Goal: Information Seeking & Learning: Compare options

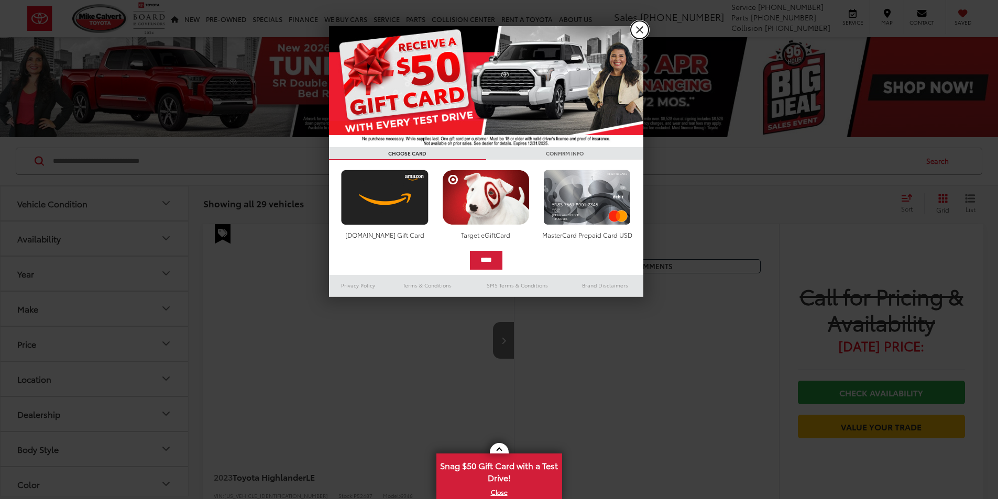
click at [643, 35] on link "X" at bounding box center [640, 30] width 18 height 18
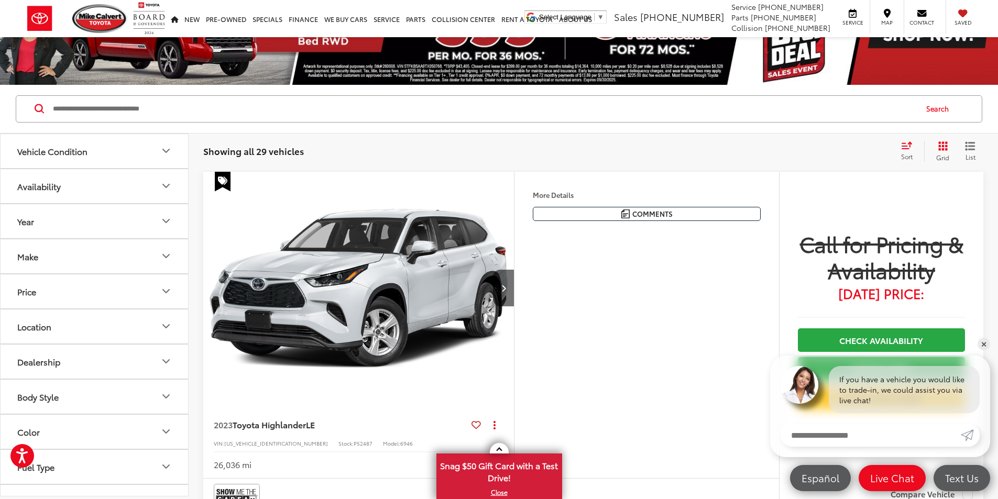
click at [185, 117] on input "Search by Make, Model, or Keyword" at bounding box center [484, 108] width 865 height 25
paste input "**********"
type input "**********"
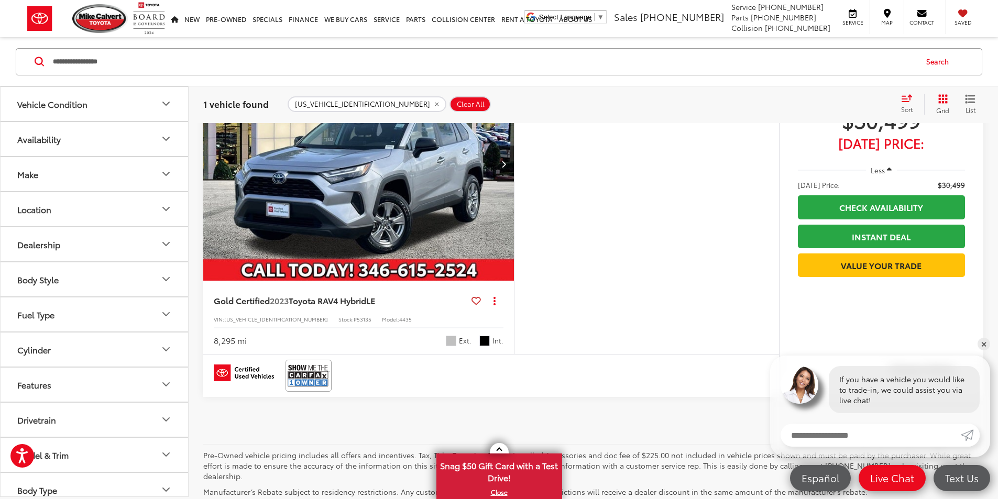
scroll to position [105, 0]
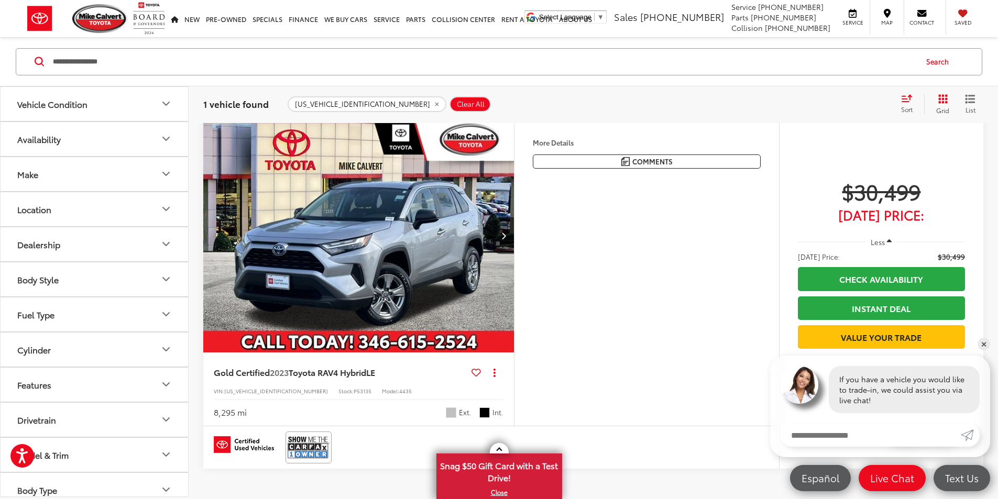
click at [0, 0] on button "More..." at bounding box center [0, 0] width 0 height 0
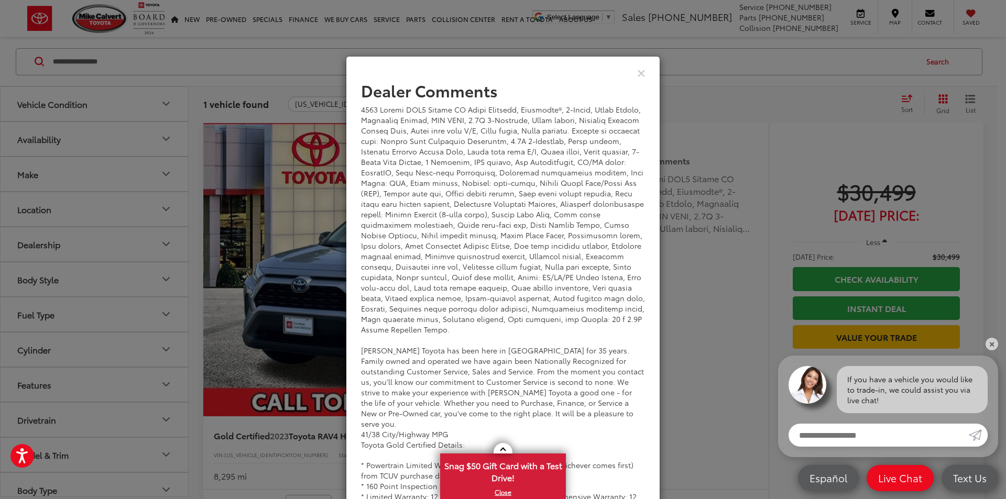
click at [734, 225] on div "Dealer Comments Mike Calvert Toyota has been here in Houston for 35 years. Fami…" at bounding box center [503, 249] width 1006 height 499
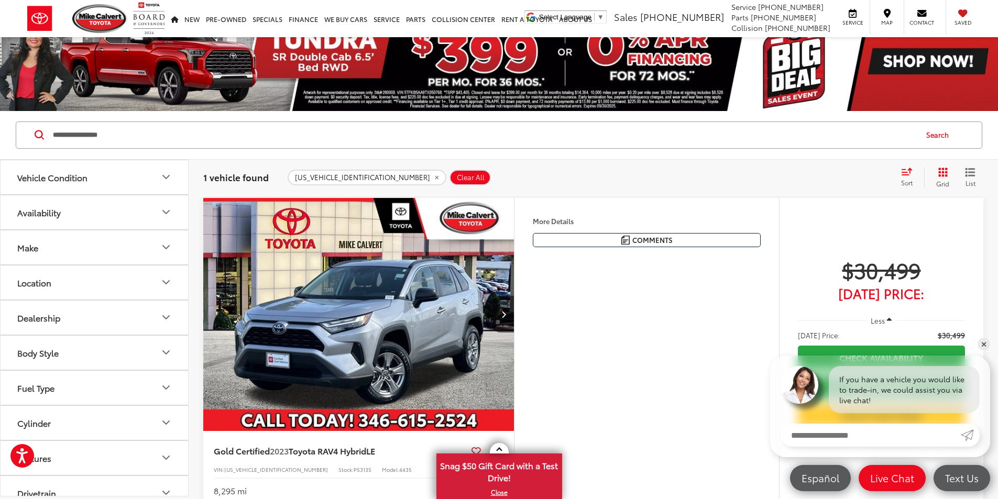
scroll to position [0, 0]
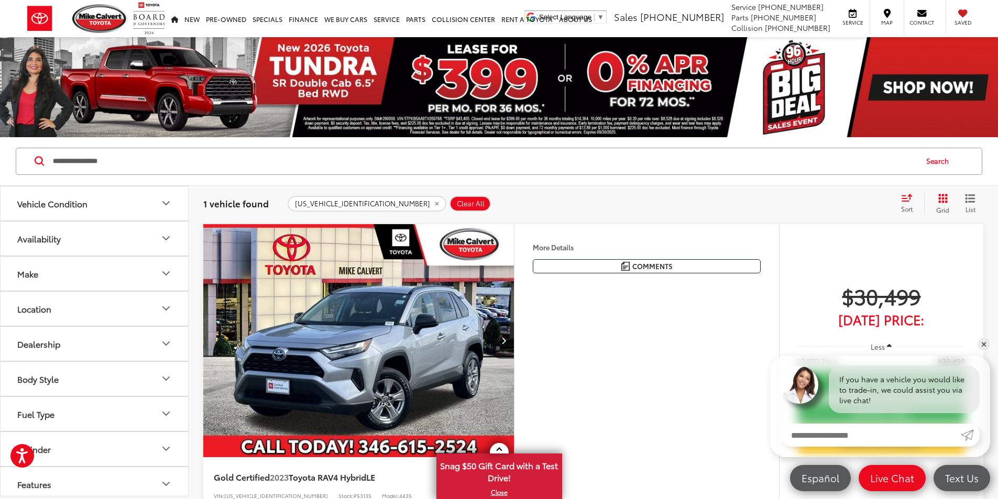
click at [136, 209] on button "Vehicle Condition" at bounding box center [95, 204] width 189 height 34
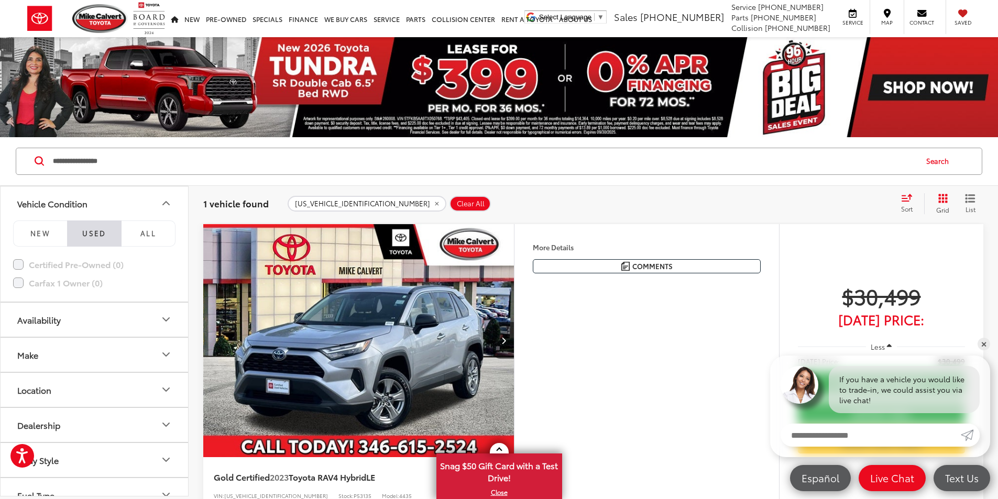
click at [112, 318] on button "Availability" at bounding box center [95, 320] width 189 height 34
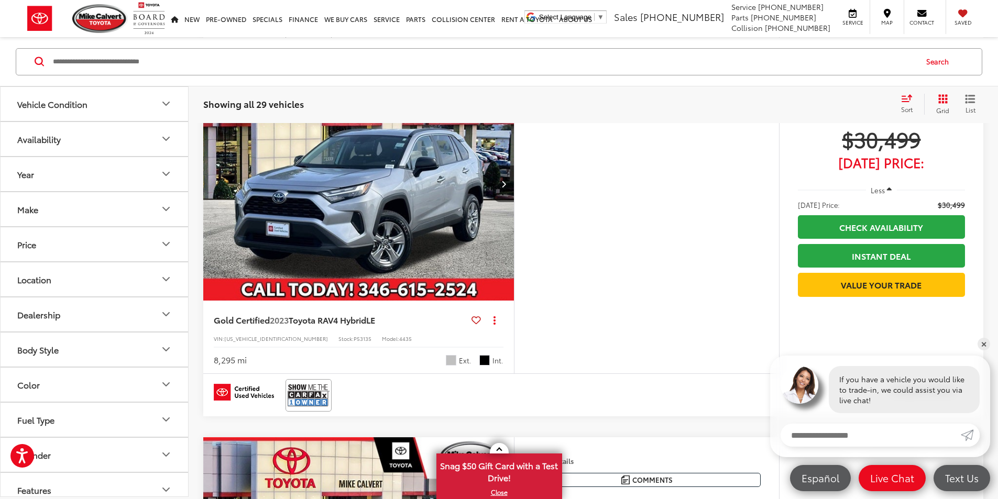
scroll to position [2748, 0]
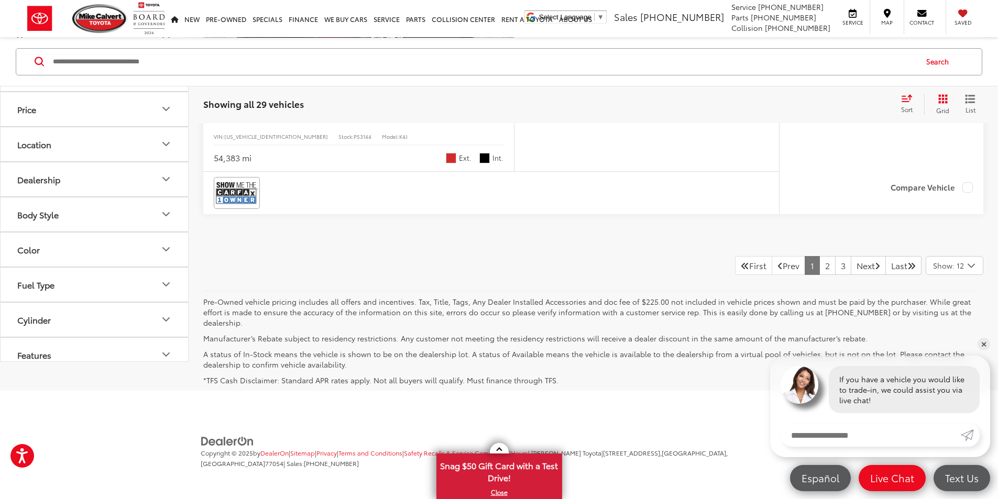
scroll to position [5202, 0]
click at [820, 265] on link "2" at bounding box center [828, 265] width 16 height 19
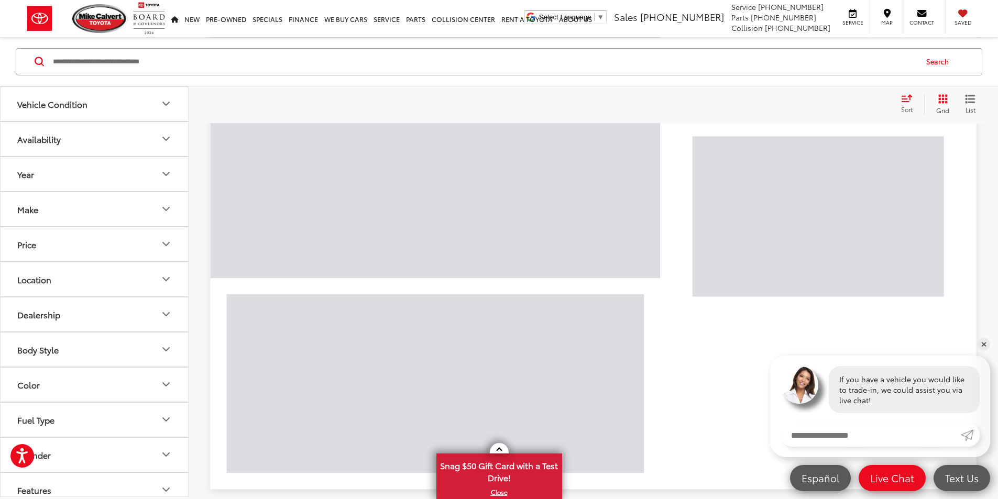
scroll to position [1609, 0]
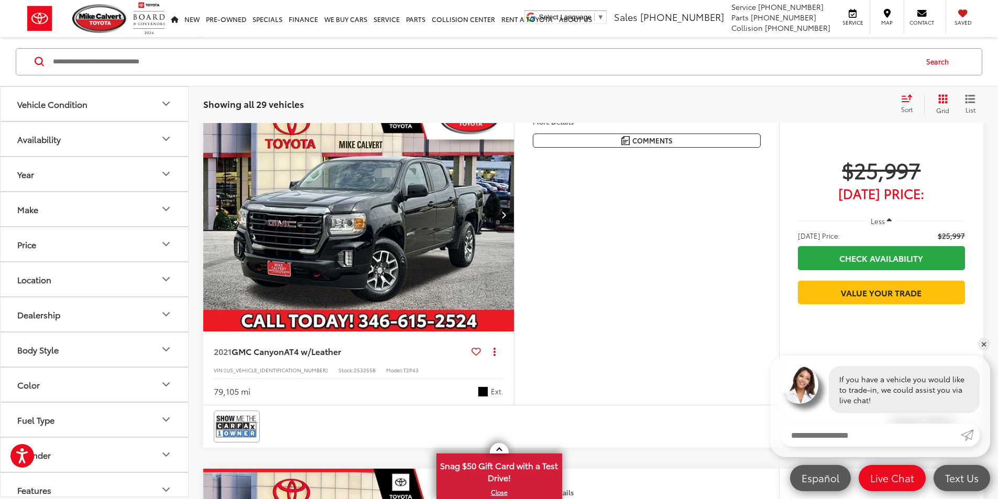
click at [44, 206] on button "Make" at bounding box center [95, 209] width 189 height 34
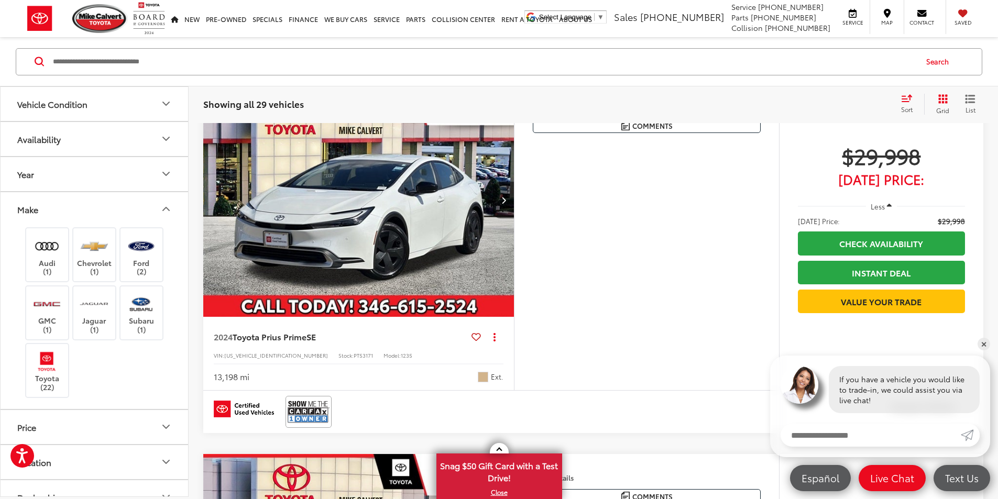
click at [44, 206] on button "Make" at bounding box center [95, 209] width 189 height 34
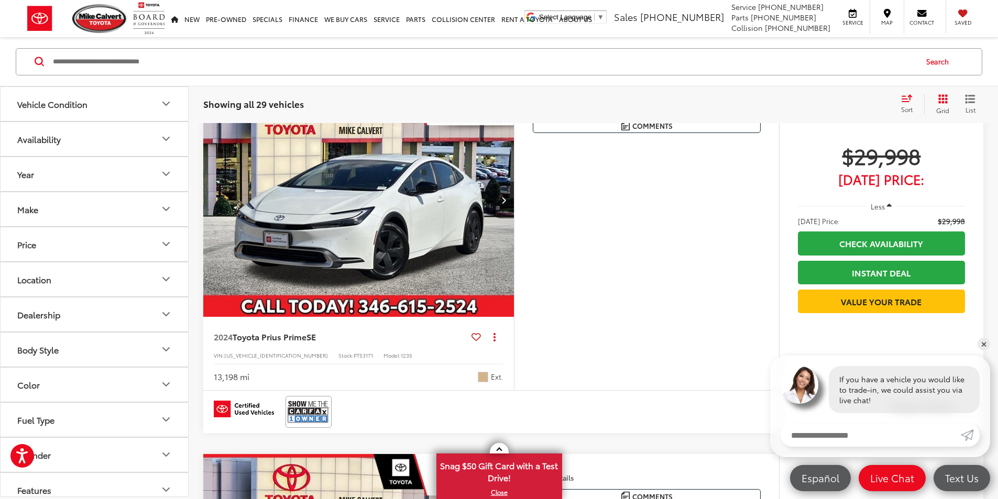
click at [51, 167] on button "Year" at bounding box center [95, 174] width 189 height 34
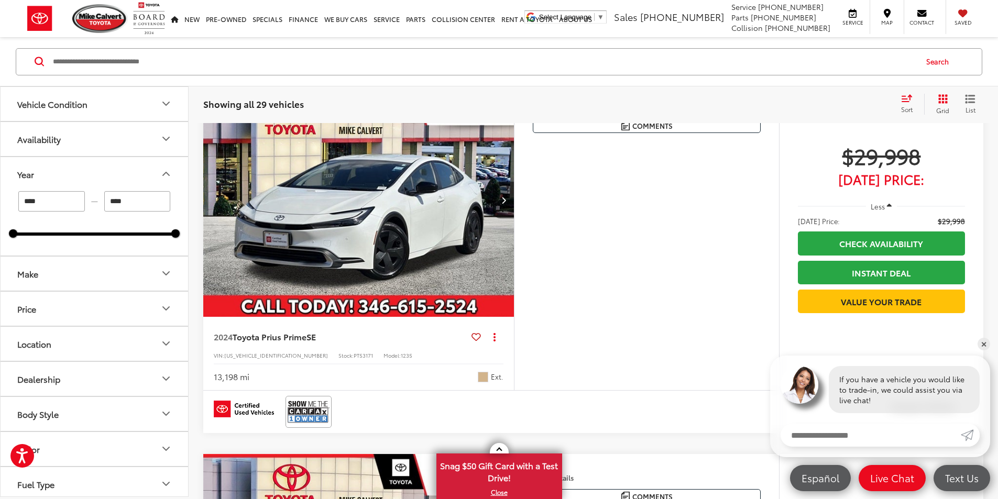
click at [51, 167] on button "Year" at bounding box center [95, 174] width 189 height 34
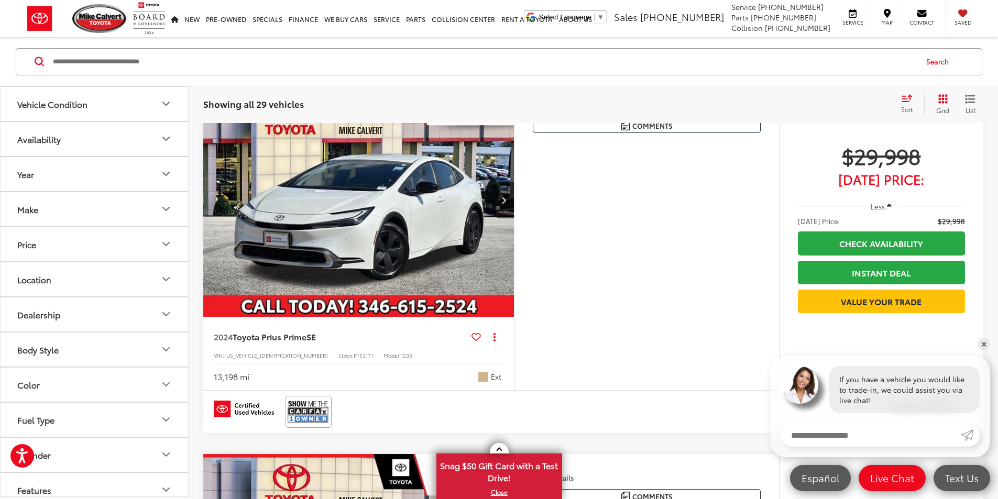
click at [68, 137] on button "Availability" at bounding box center [95, 139] width 189 height 34
click at [75, 107] on div "Vehicle Condition" at bounding box center [52, 104] width 70 height 10
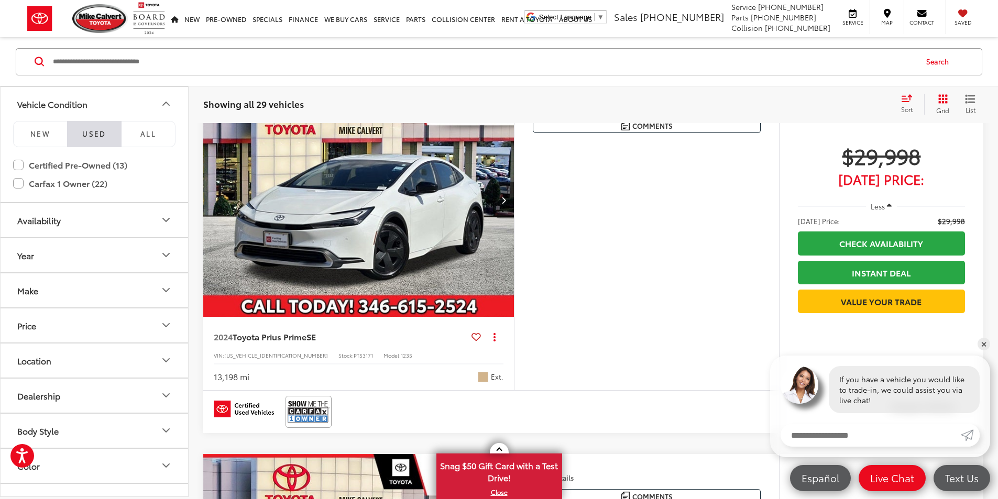
click at [75, 107] on div "Vehicle Condition" at bounding box center [52, 104] width 70 height 10
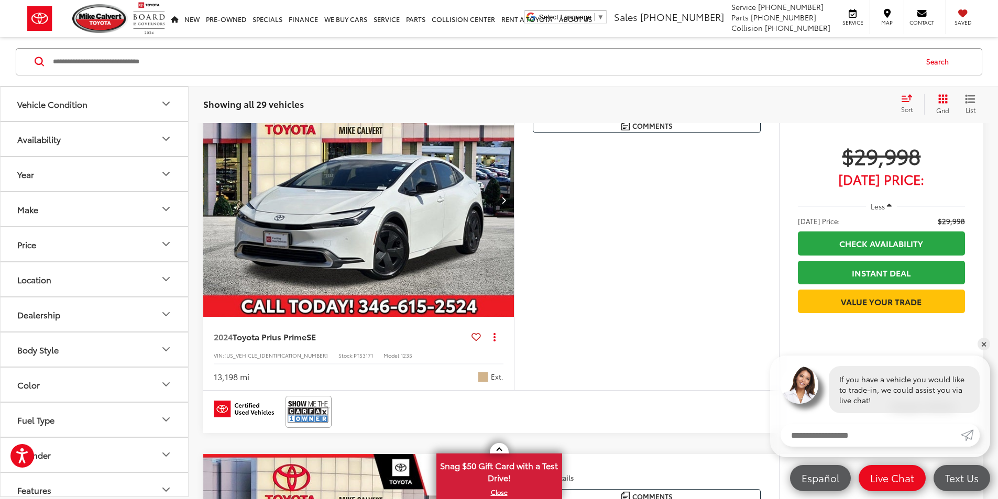
click at [60, 243] on button "Price" at bounding box center [95, 244] width 189 height 34
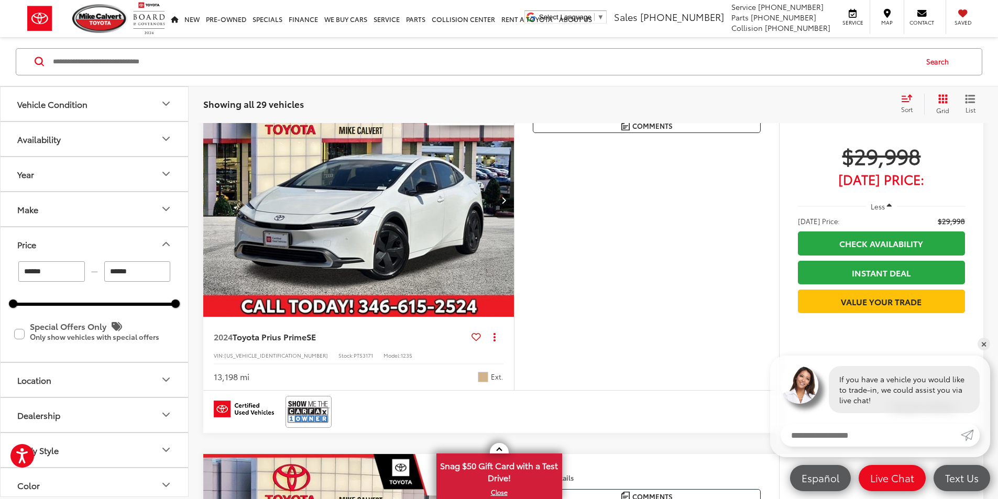
click at [60, 243] on button "Price" at bounding box center [95, 244] width 189 height 34
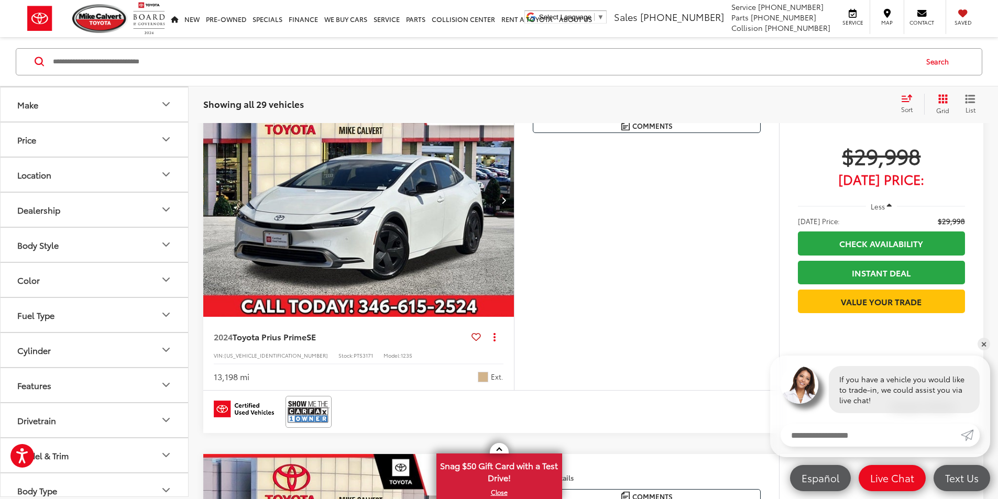
scroll to position [116, 0]
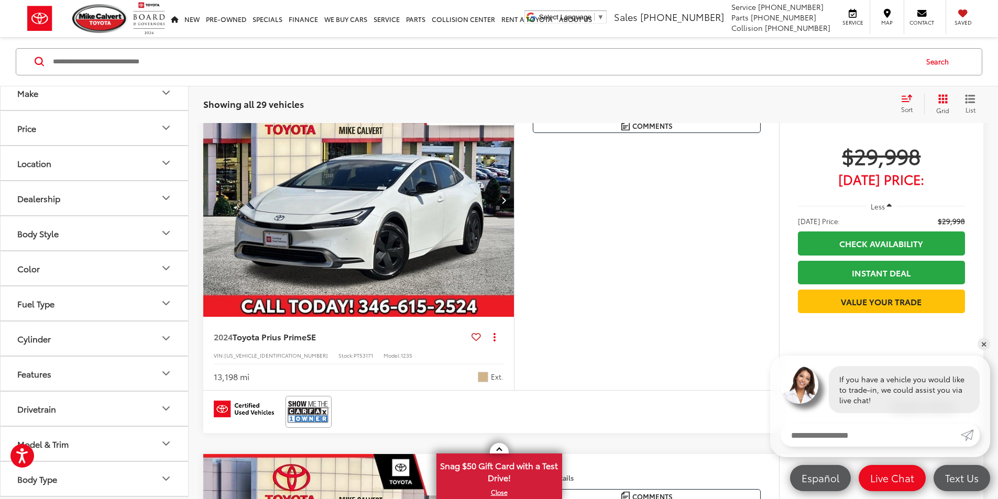
click at [60, 315] on button "Fuel Type" at bounding box center [95, 303] width 189 height 34
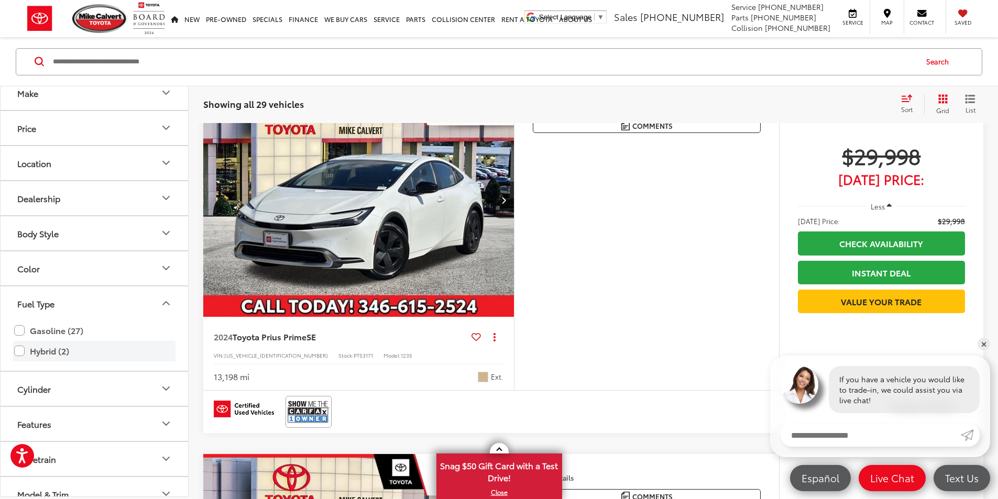
click at [45, 352] on label "Hybrid (2)" at bounding box center [94, 351] width 160 height 18
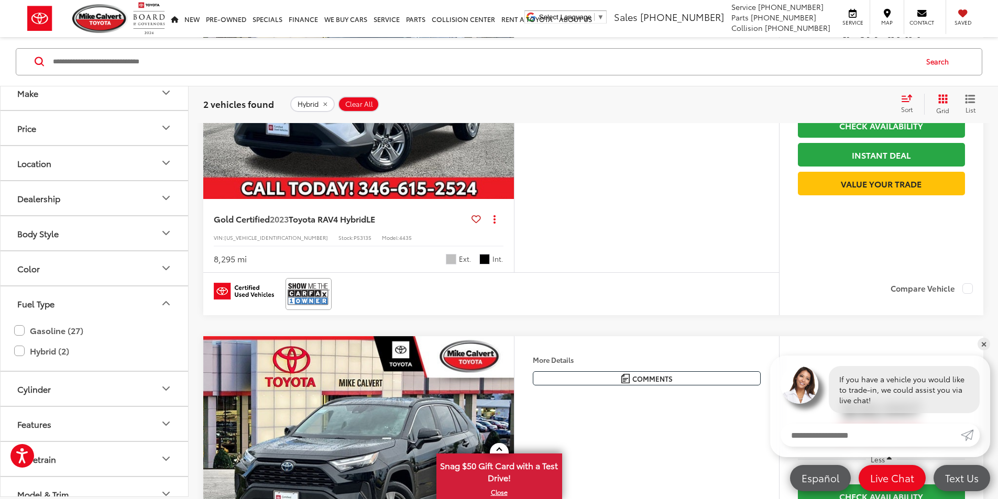
scroll to position [257, 0]
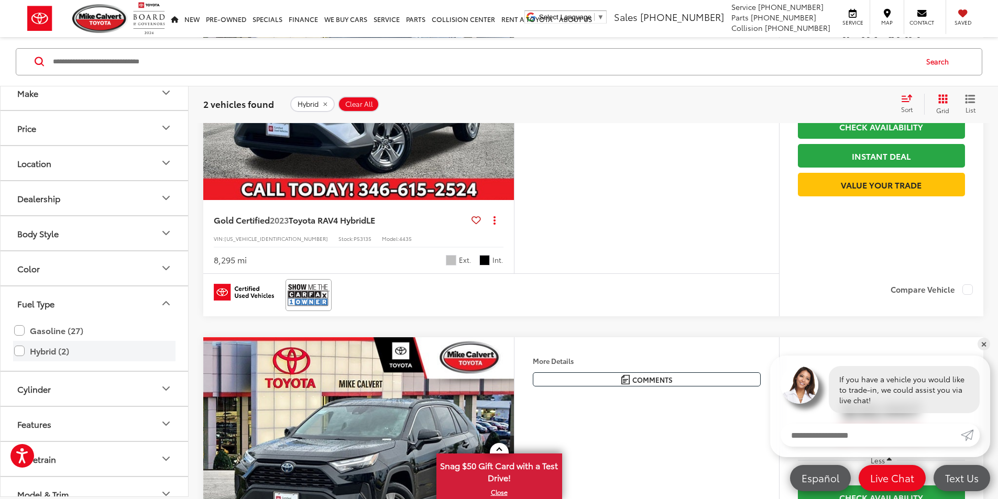
click at [18, 351] on label "Hybrid (2)" at bounding box center [94, 351] width 160 height 18
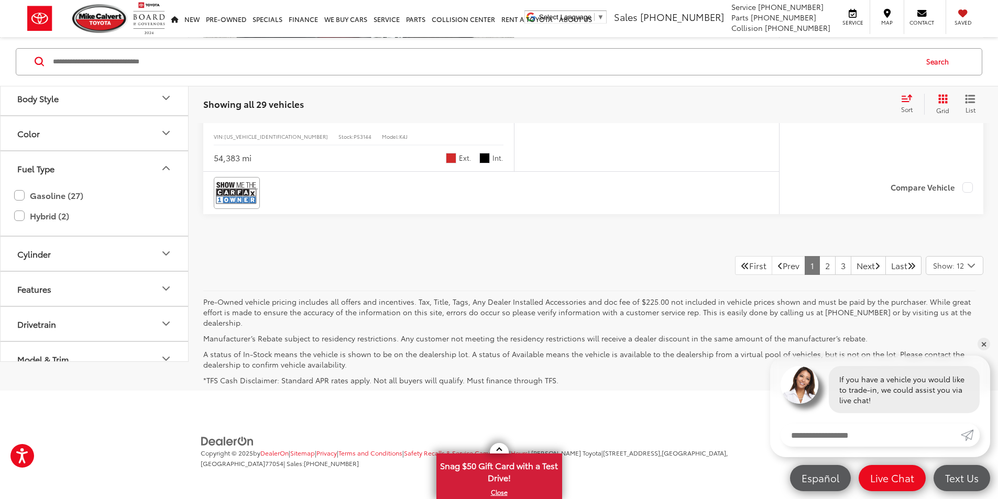
scroll to position [5202, 0]
click at [820, 261] on link "2" at bounding box center [828, 265] width 16 height 19
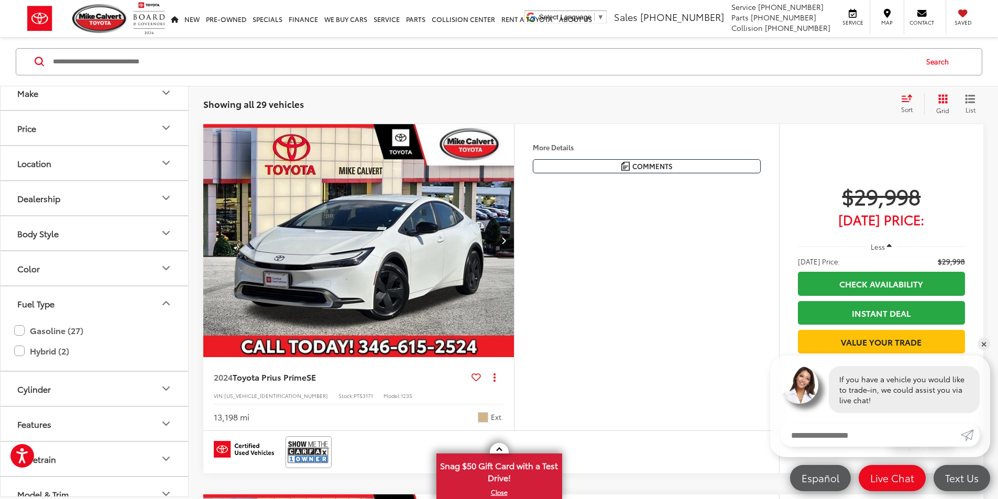
scroll to position [152, 0]
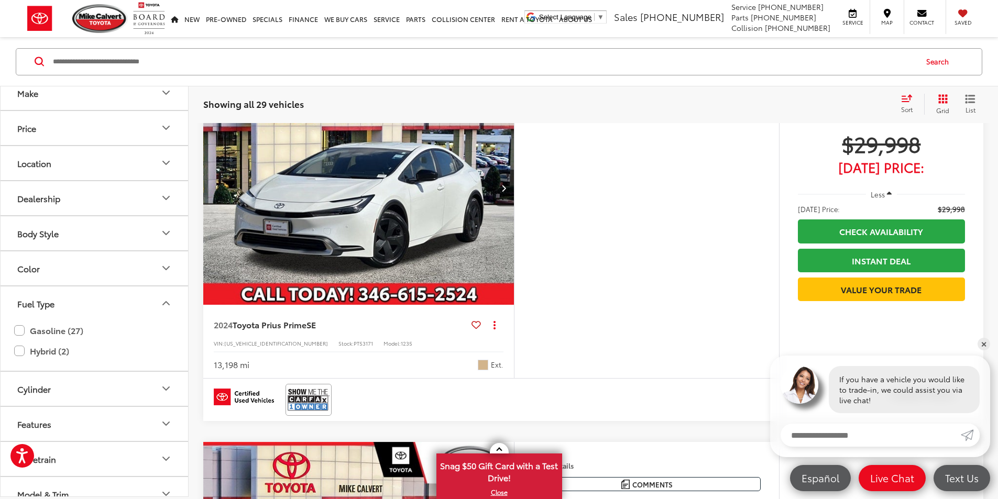
click at [0, 0] on button "More..." at bounding box center [0, 0] width 0 height 0
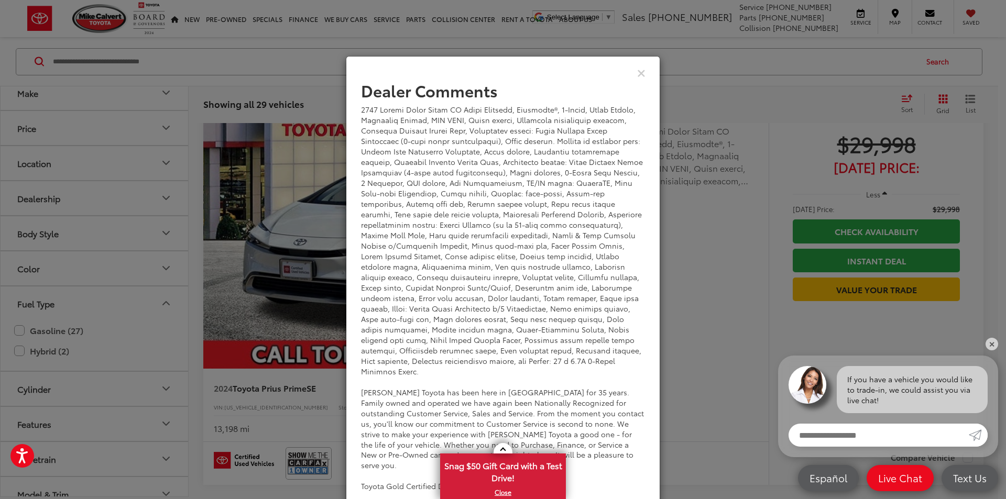
click at [667, 280] on div "Dealer Comments Mike Calvert Toyota has been here in Houston for 35 years. Fami…" at bounding box center [503, 249] width 1006 height 499
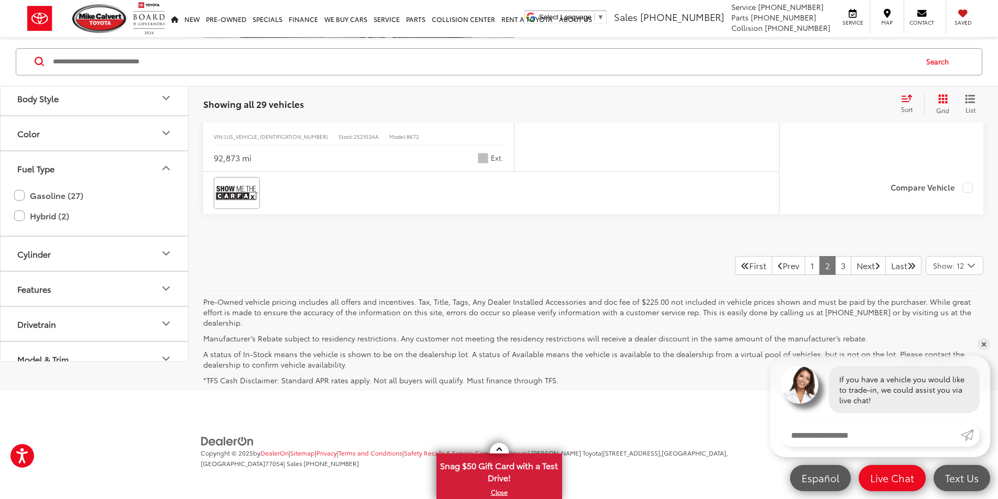
scroll to position [5202, 0]
click at [835, 265] on link "3" at bounding box center [843, 265] width 16 height 19
click at [820, 271] on link "2" at bounding box center [828, 265] width 16 height 19
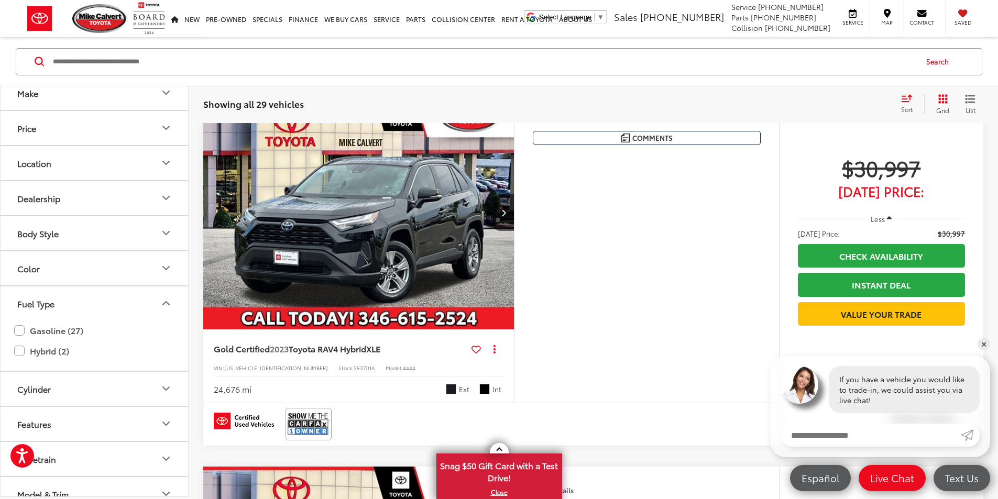
scroll to position [1096, 0]
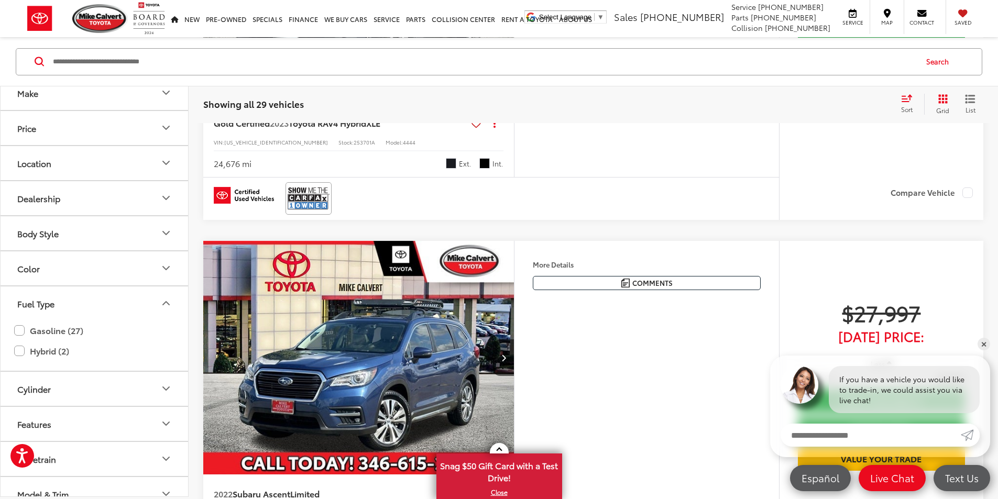
scroll to position [3167, 0]
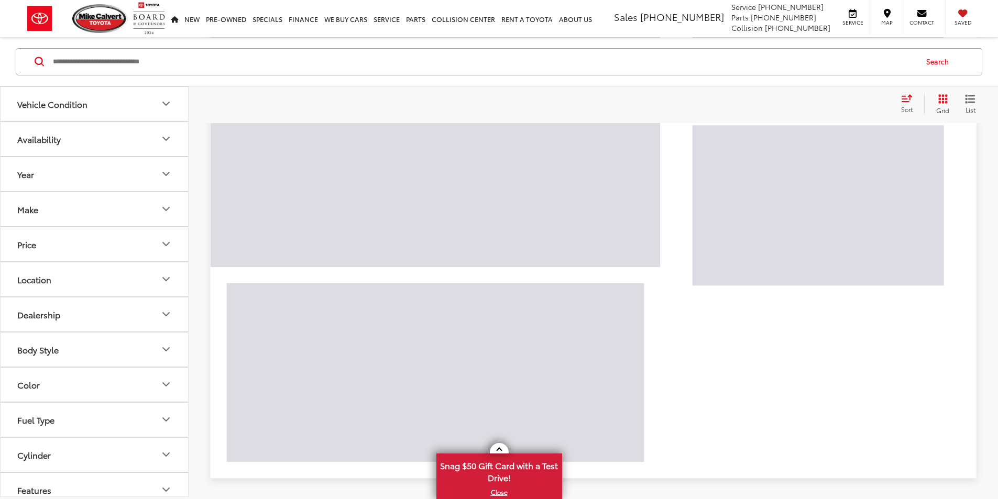
scroll to position [100, 0]
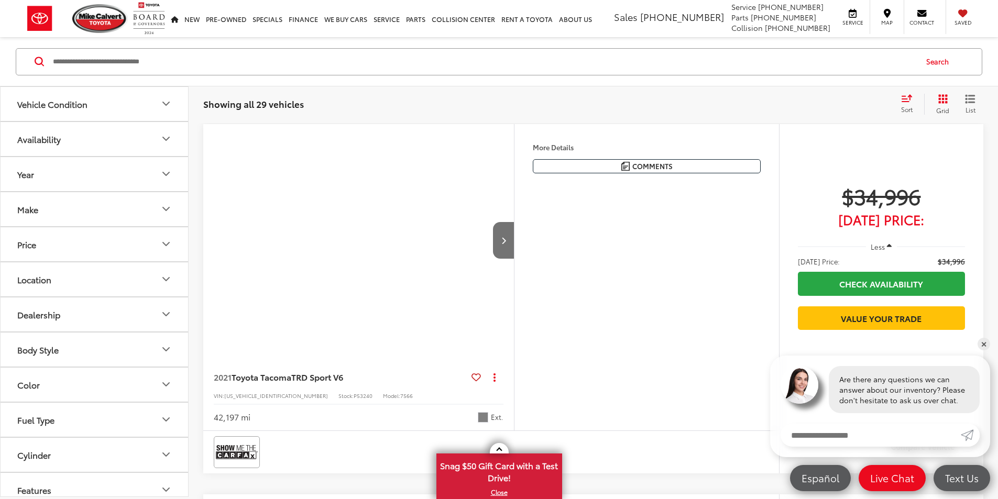
click at [111, 209] on button "Make" at bounding box center [95, 209] width 189 height 34
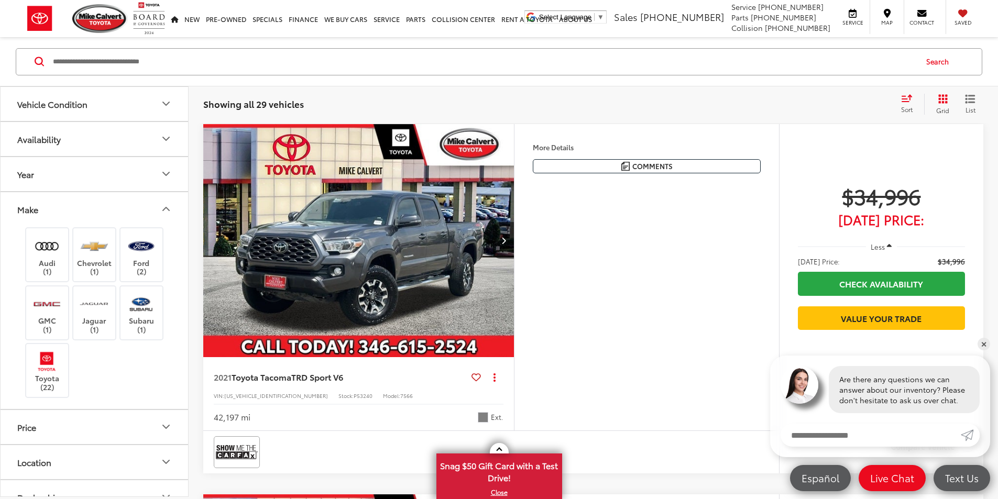
scroll to position [0, 0]
click at [111, 209] on button "Make" at bounding box center [95, 209] width 189 height 34
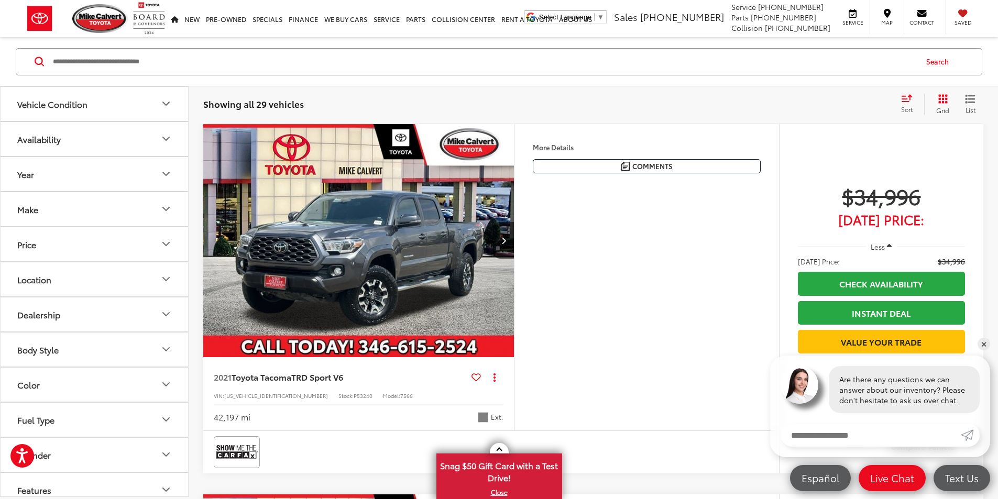
click at [89, 178] on button "Year" at bounding box center [95, 174] width 189 height 34
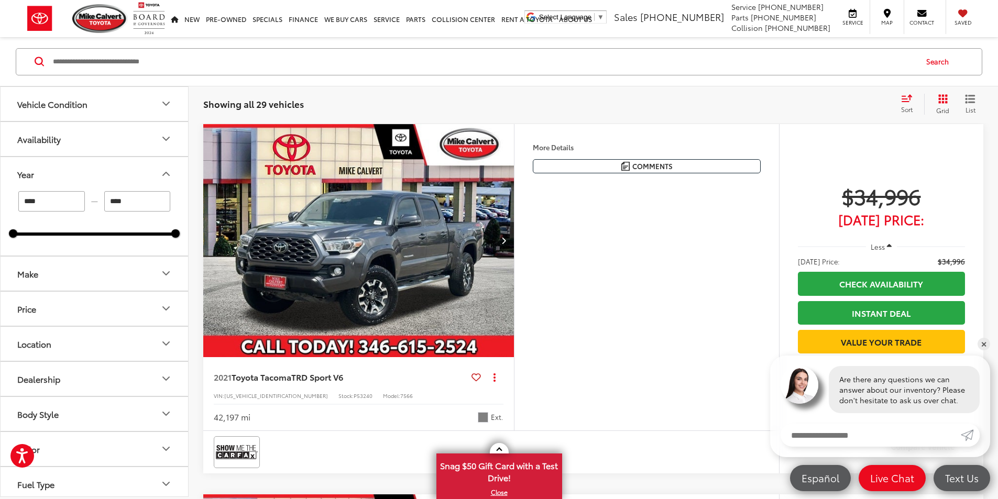
click at [103, 140] on button "Availability" at bounding box center [95, 139] width 189 height 34
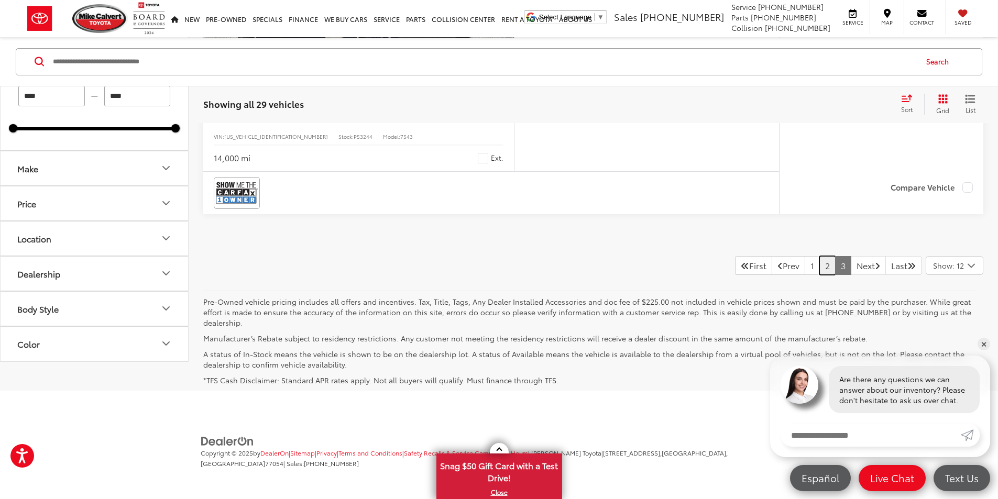
click at [820, 269] on link "2" at bounding box center [828, 265] width 16 height 19
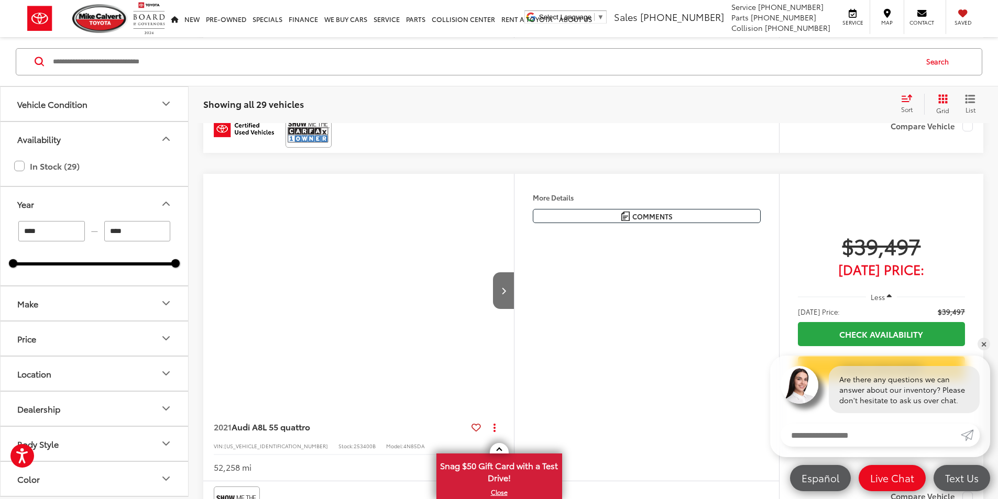
scroll to position [100, 0]
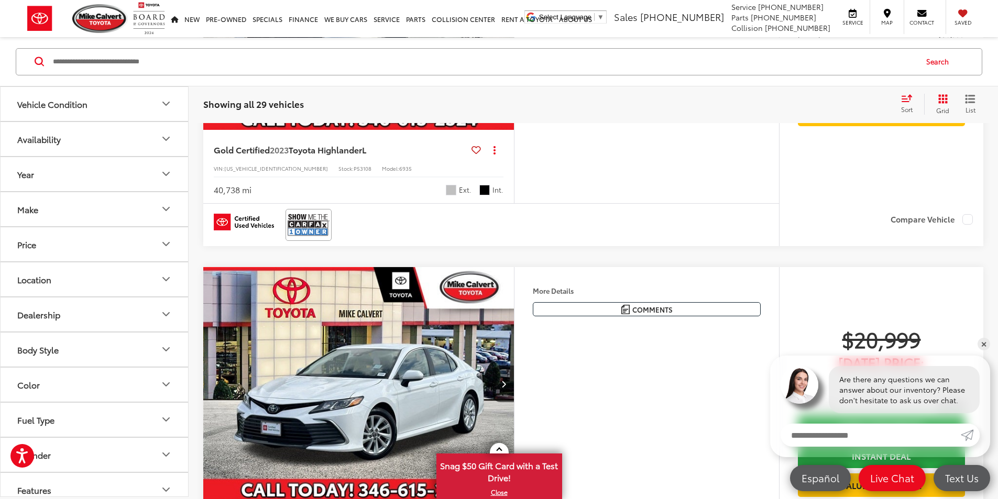
scroll to position [3139, 0]
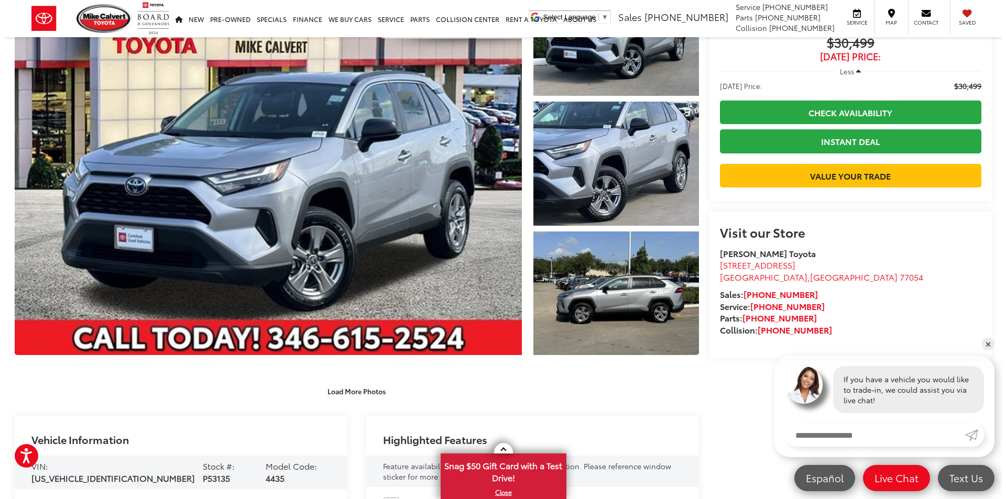
scroll to position [105, 0]
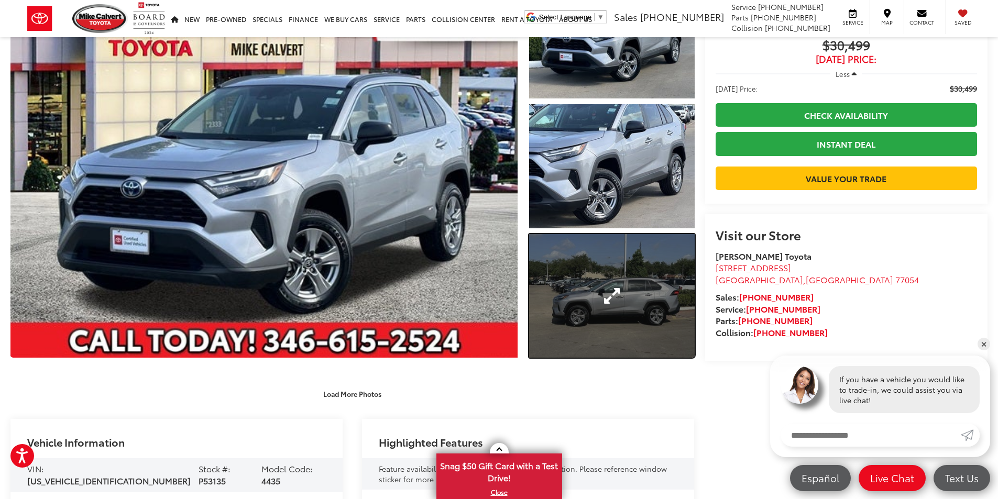
click at [643, 281] on link "Expand Photo 3" at bounding box center [612, 296] width 166 height 124
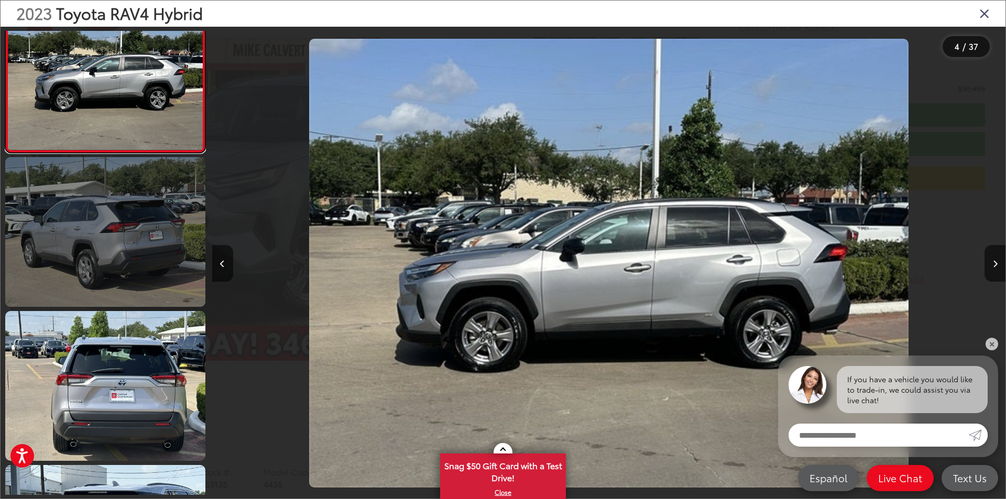
scroll to position [758, 0]
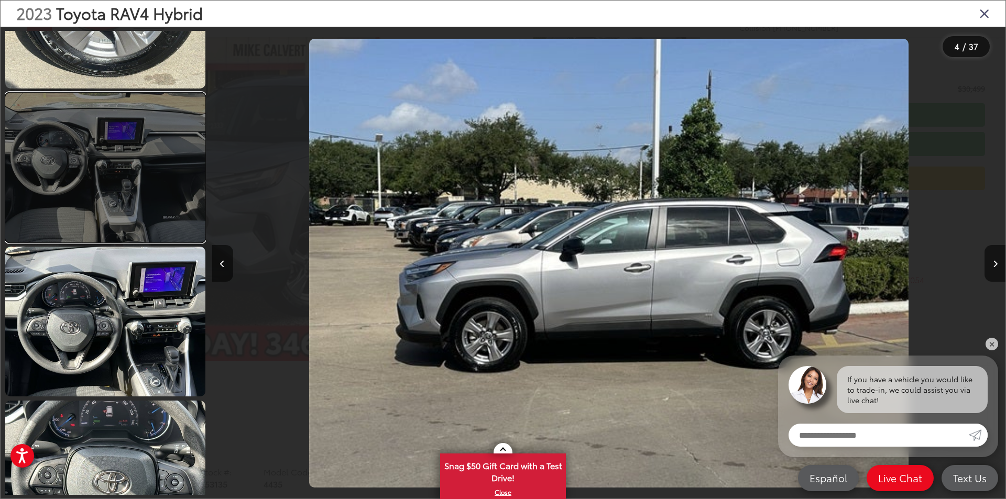
click at [107, 209] on link at bounding box center [105, 168] width 200 height 150
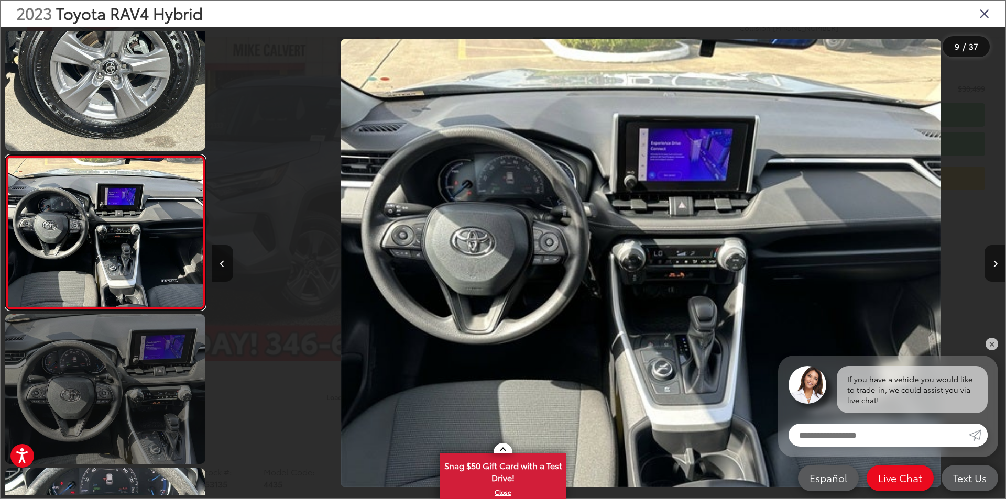
scroll to position [0, 6348]
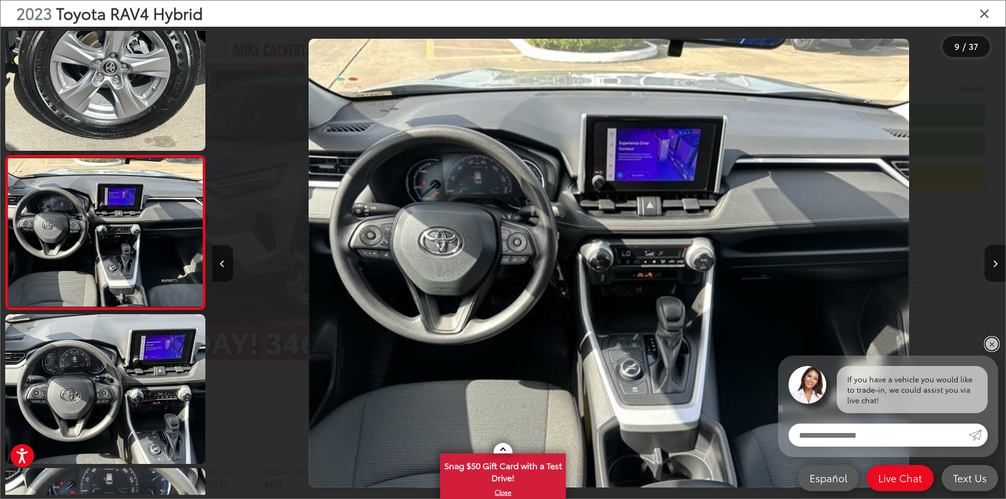
click at [996, 345] on link "✕" at bounding box center [992, 344] width 13 height 13
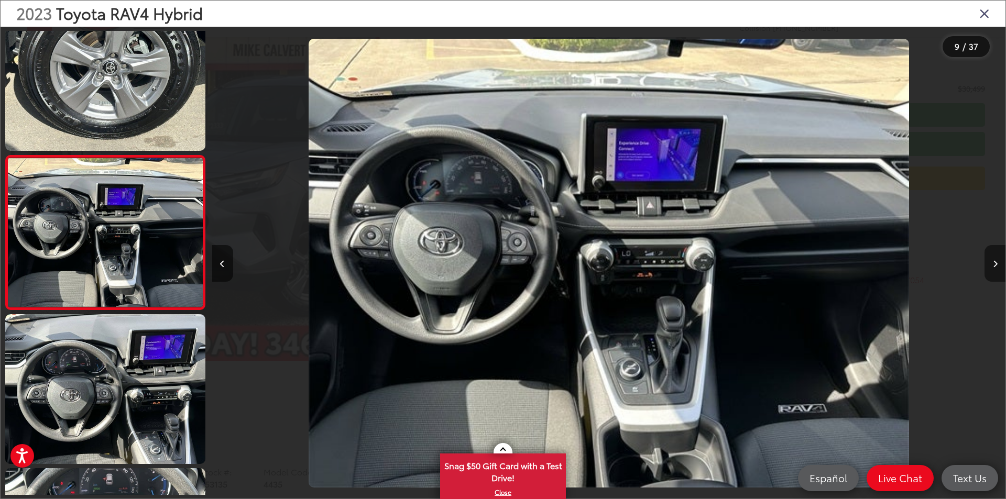
click at [995, 268] on button "Next image" at bounding box center [995, 263] width 21 height 37
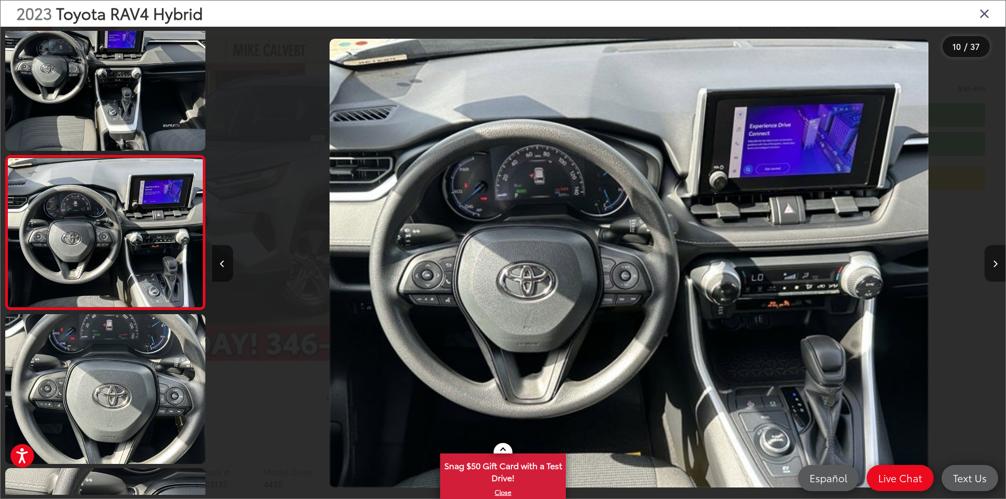
scroll to position [0, 7142]
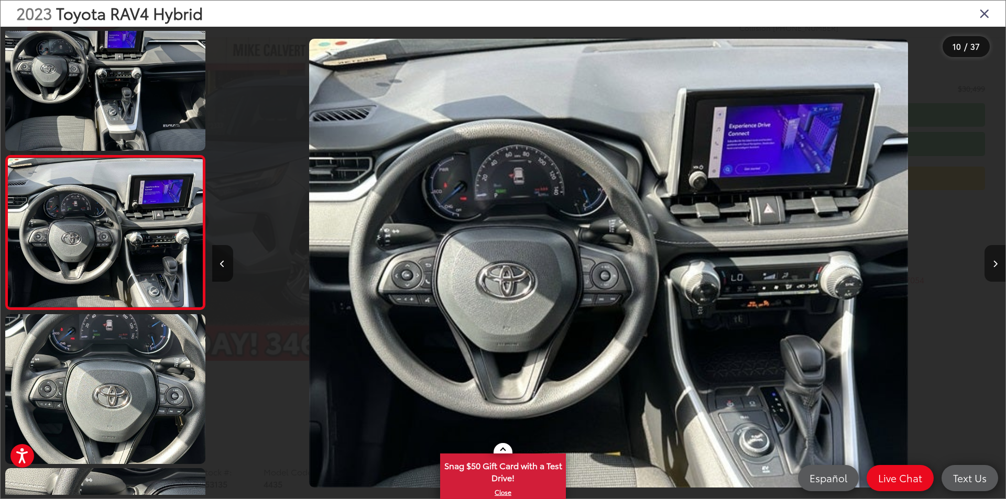
click at [995, 268] on button "Next image" at bounding box center [995, 263] width 21 height 37
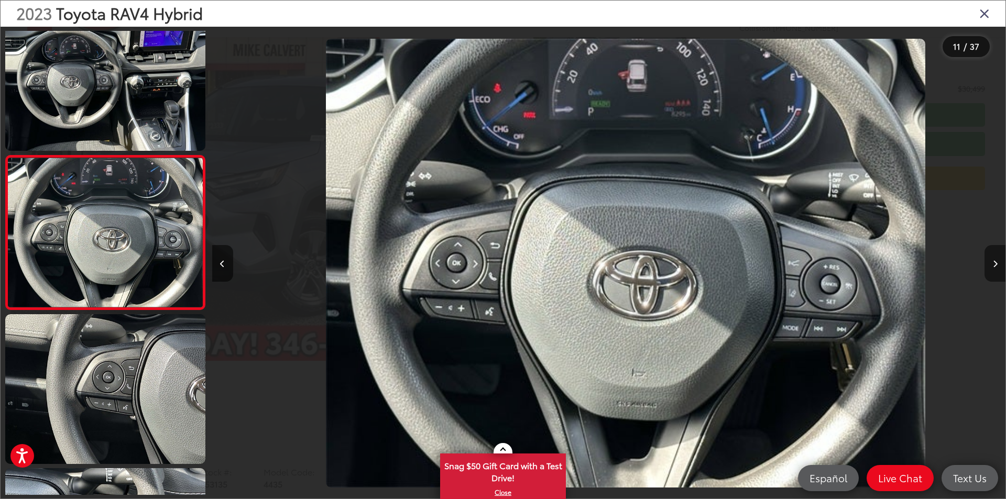
scroll to position [0, 7936]
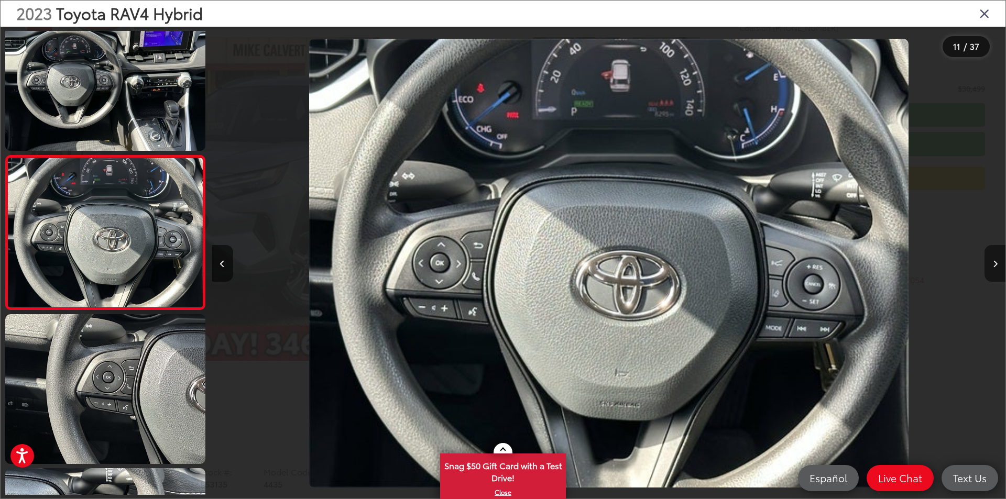
click at [995, 268] on button "Next image" at bounding box center [995, 263] width 21 height 37
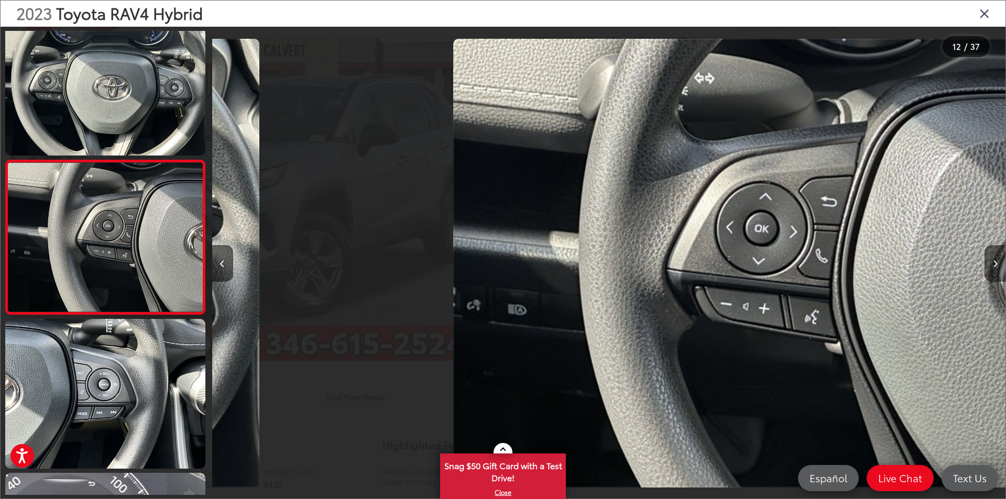
scroll to position [0, 0]
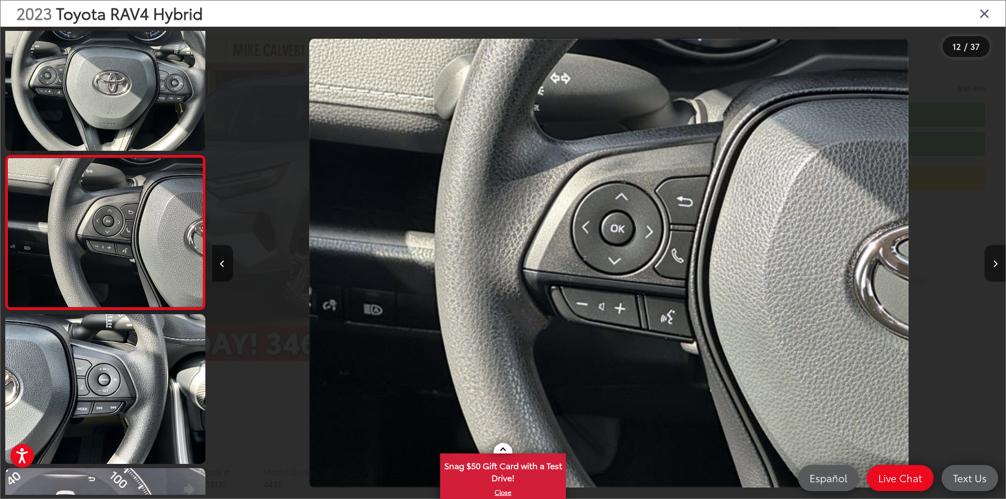
click at [995, 268] on button "Next image" at bounding box center [995, 263] width 21 height 37
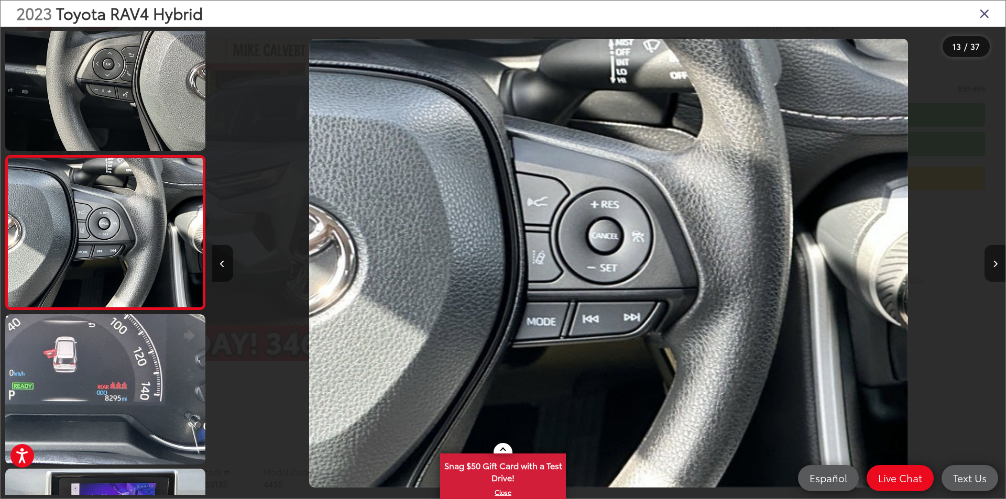
click at [995, 268] on button "Next image" at bounding box center [995, 263] width 21 height 37
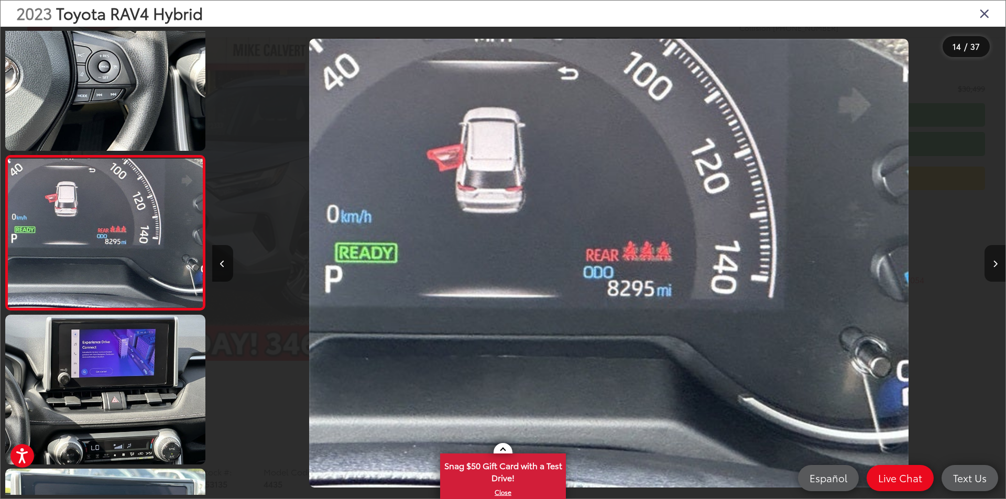
click at [995, 268] on button "Next image" at bounding box center [995, 263] width 21 height 37
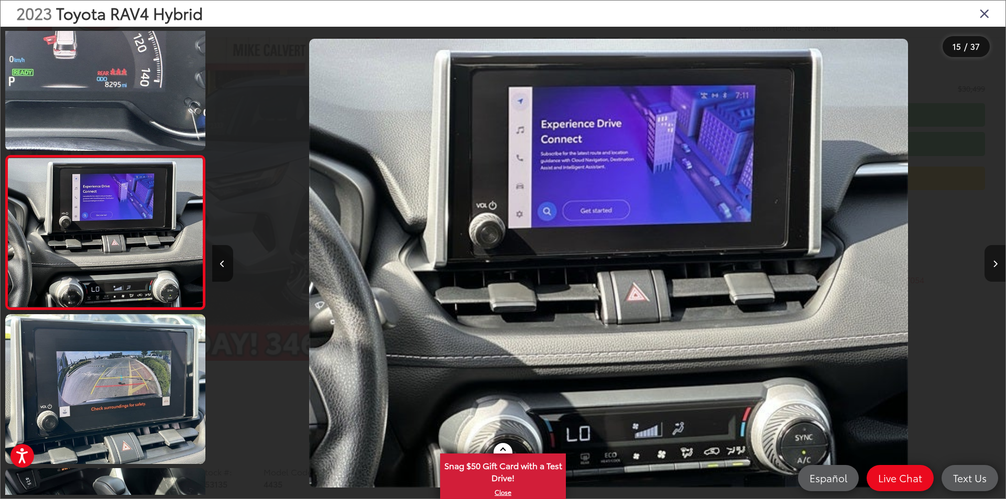
click at [995, 268] on button "Next image" at bounding box center [995, 263] width 21 height 37
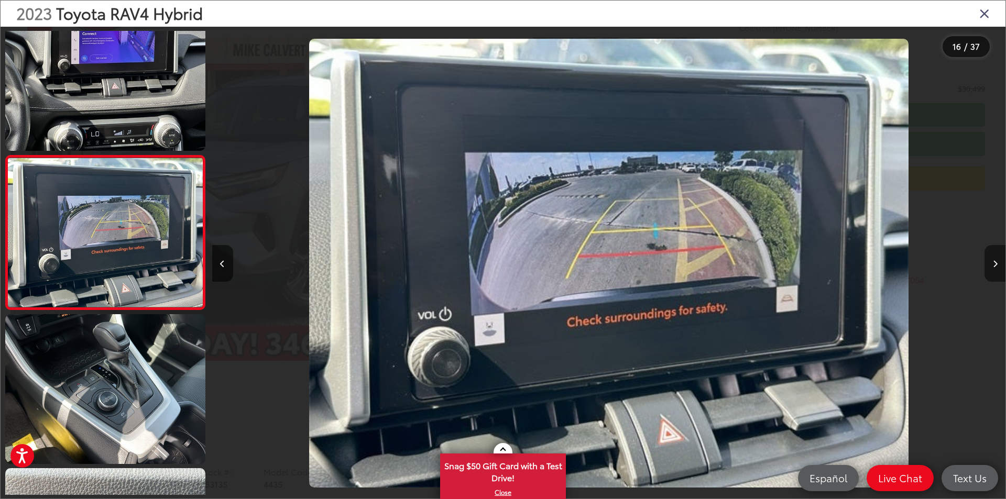
click at [995, 268] on button "Next image" at bounding box center [995, 263] width 21 height 37
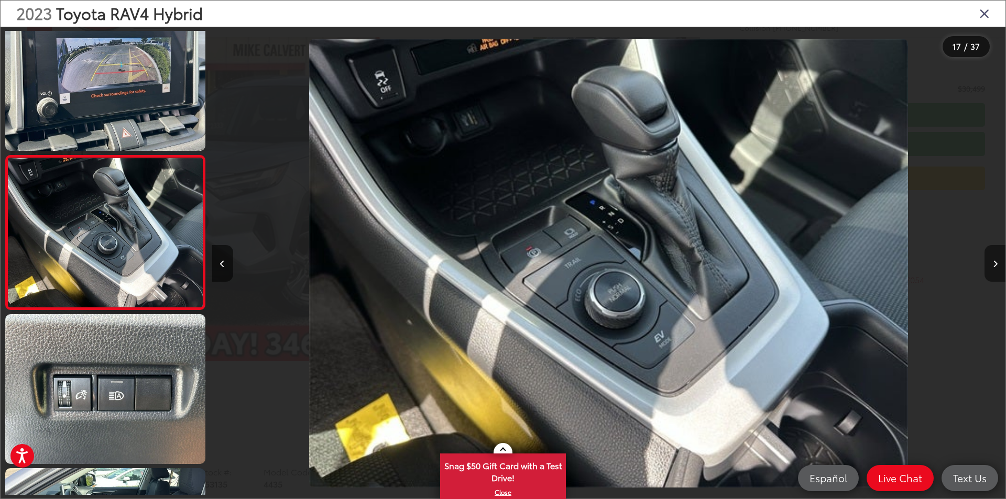
click at [995, 268] on button "Next image" at bounding box center [995, 263] width 21 height 37
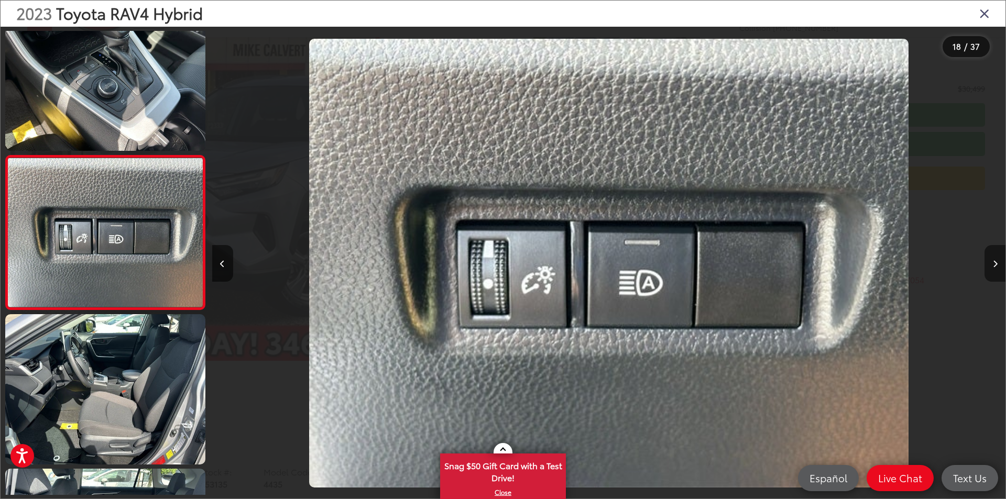
click at [995, 268] on button "Next image" at bounding box center [995, 263] width 21 height 37
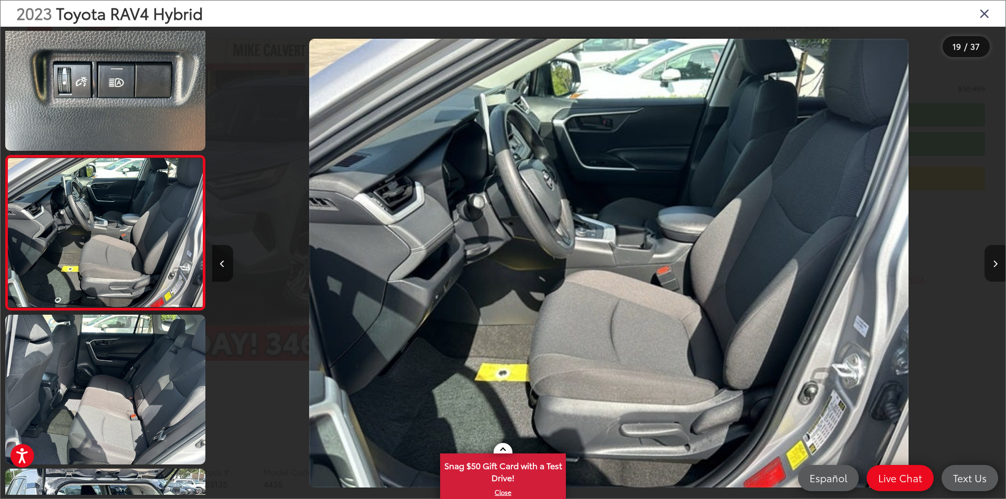
click at [995, 268] on button "Next image" at bounding box center [995, 263] width 21 height 37
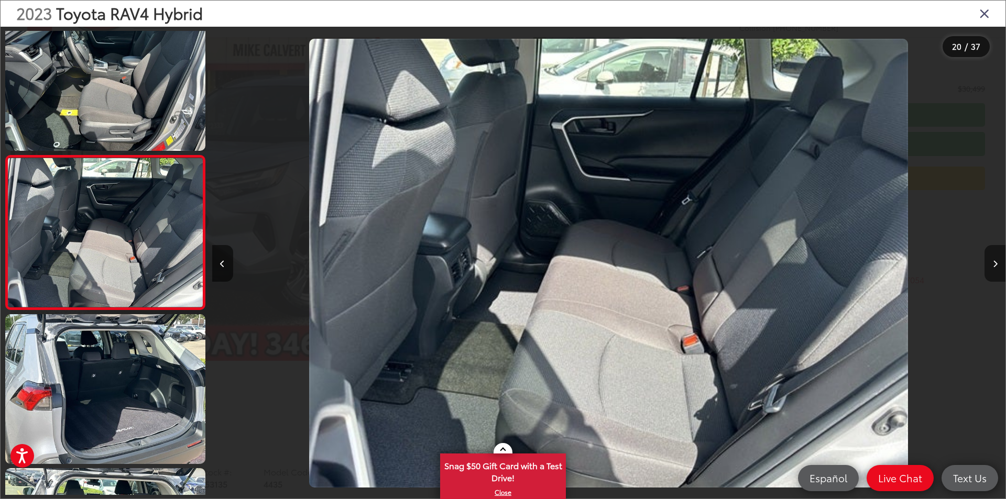
click at [995, 268] on button "Next image" at bounding box center [995, 263] width 21 height 37
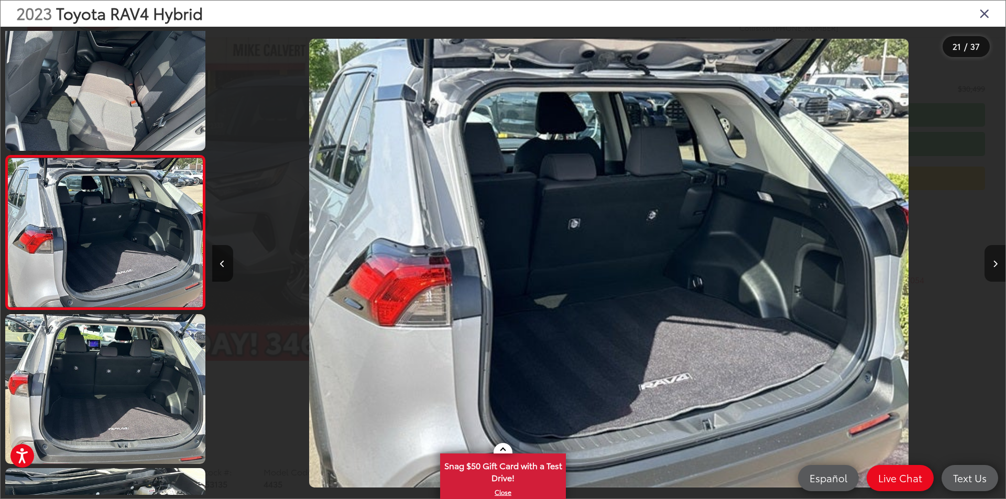
click at [995, 268] on button "Next image" at bounding box center [995, 263] width 21 height 37
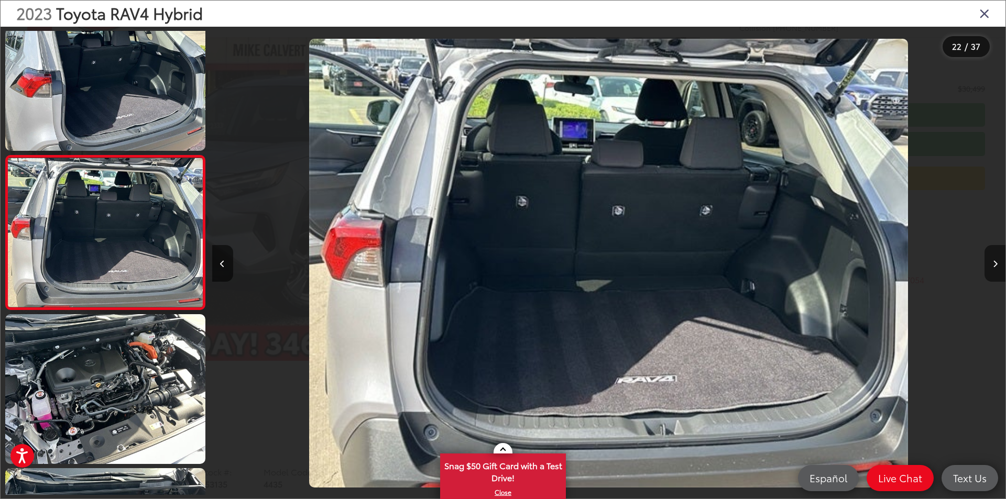
click at [995, 268] on button "Next image" at bounding box center [995, 263] width 21 height 37
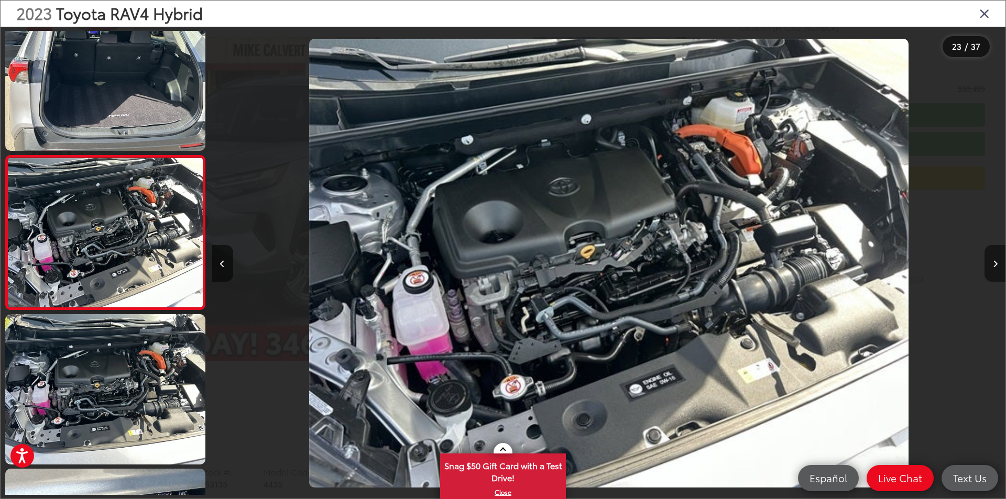
click at [995, 268] on button "Next image" at bounding box center [995, 263] width 21 height 37
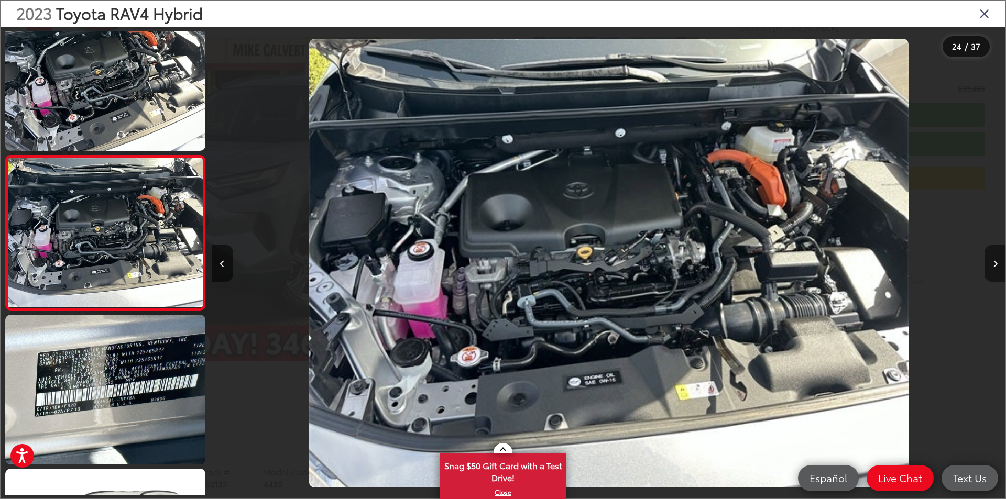
click at [995, 268] on button "Next image" at bounding box center [995, 263] width 21 height 37
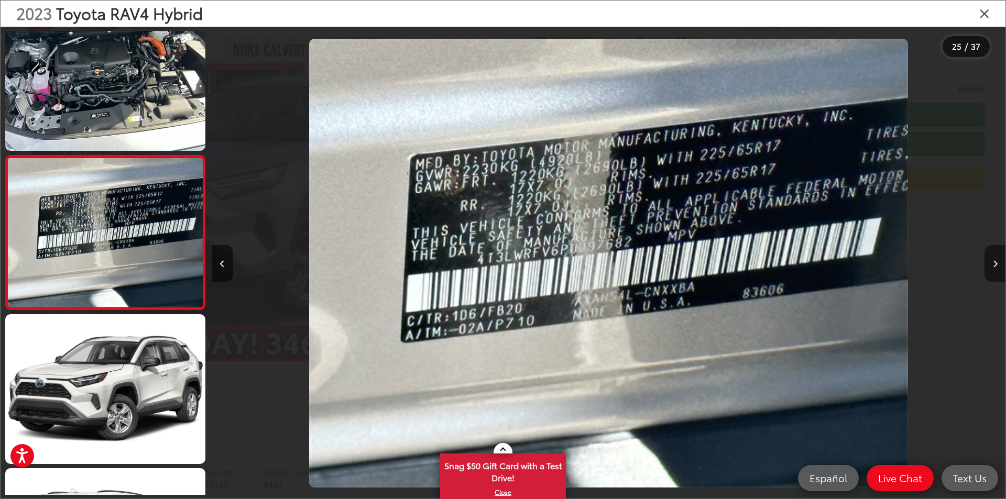
click at [995, 268] on button "Next image" at bounding box center [995, 263] width 21 height 37
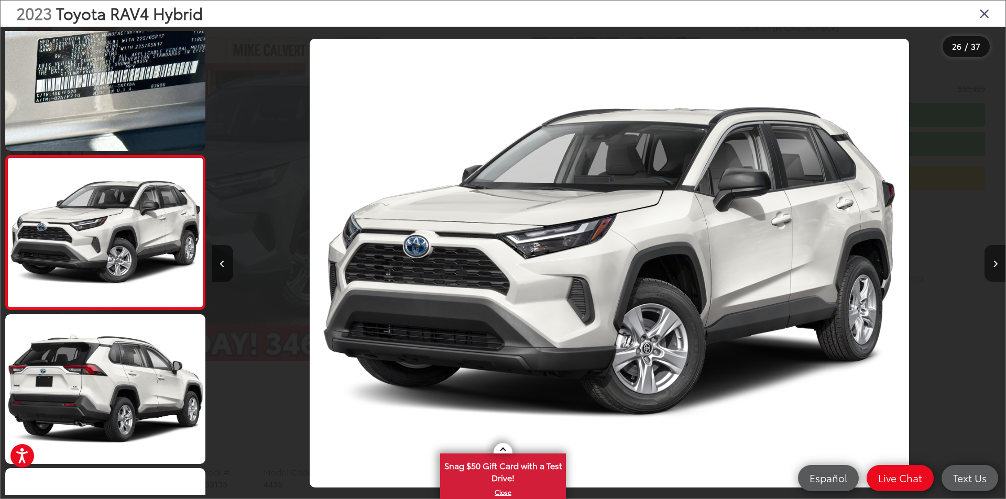
click at [995, 268] on button "Next image" at bounding box center [995, 263] width 21 height 37
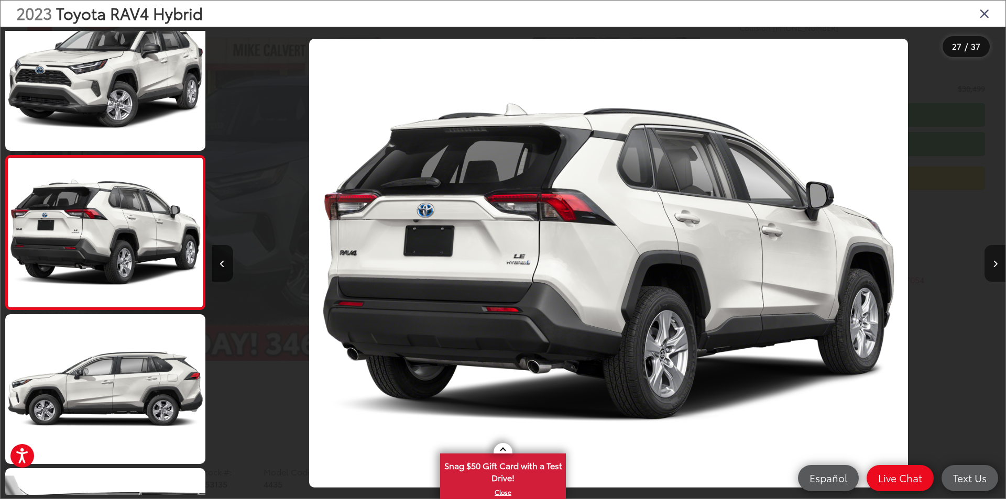
click at [995, 268] on button "Next image" at bounding box center [995, 263] width 21 height 37
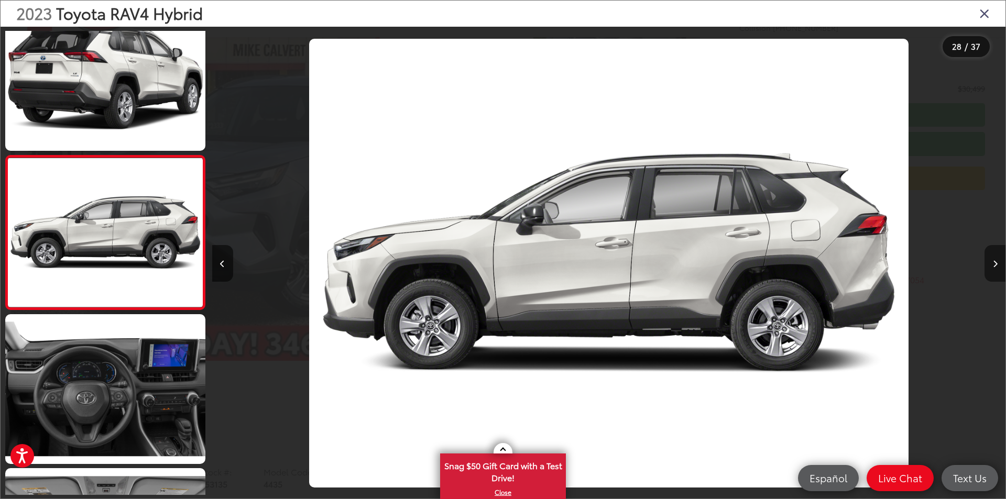
click at [995, 268] on button "Next image" at bounding box center [995, 263] width 21 height 37
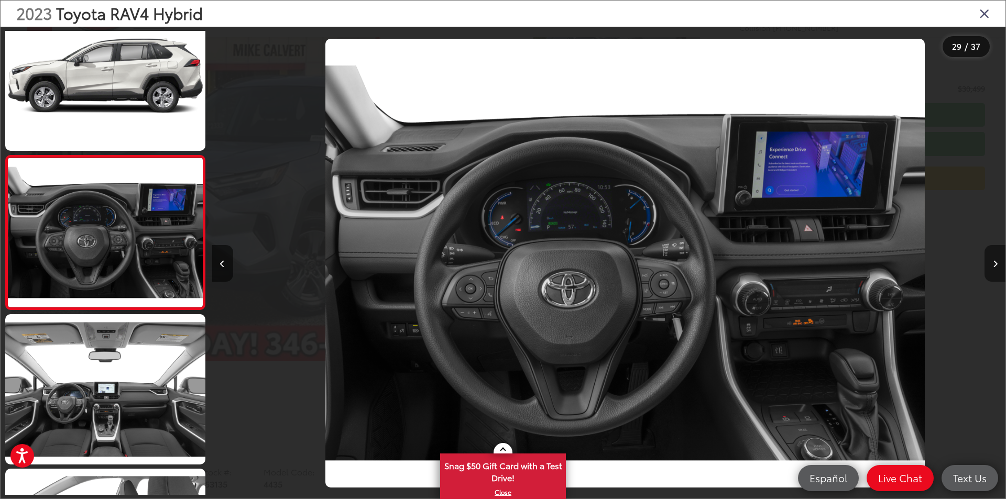
click at [995, 268] on button "Next image" at bounding box center [995, 263] width 21 height 37
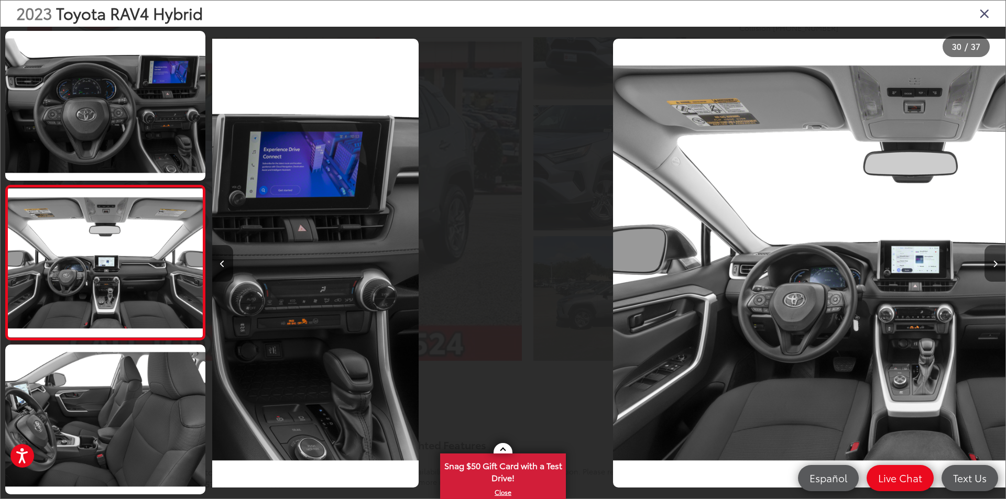
click at [995, 268] on button "Next image" at bounding box center [995, 263] width 21 height 37
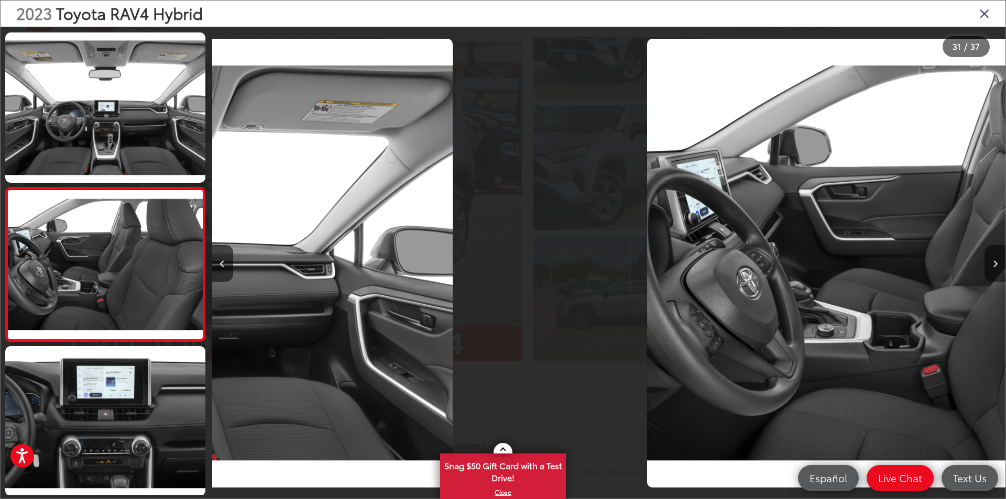
click at [995, 268] on button "Next image" at bounding box center [995, 263] width 21 height 37
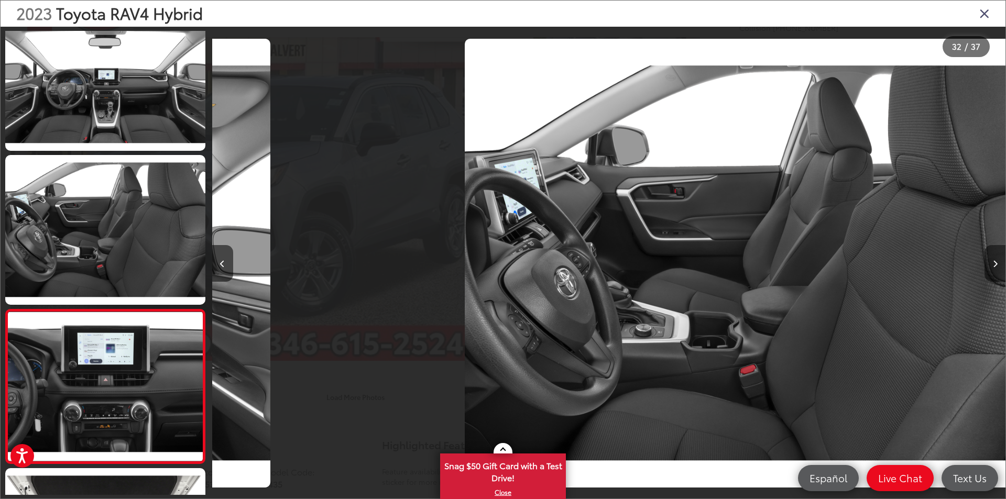
click at [995, 268] on button "Next image" at bounding box center [995, 263] width 21 height 37
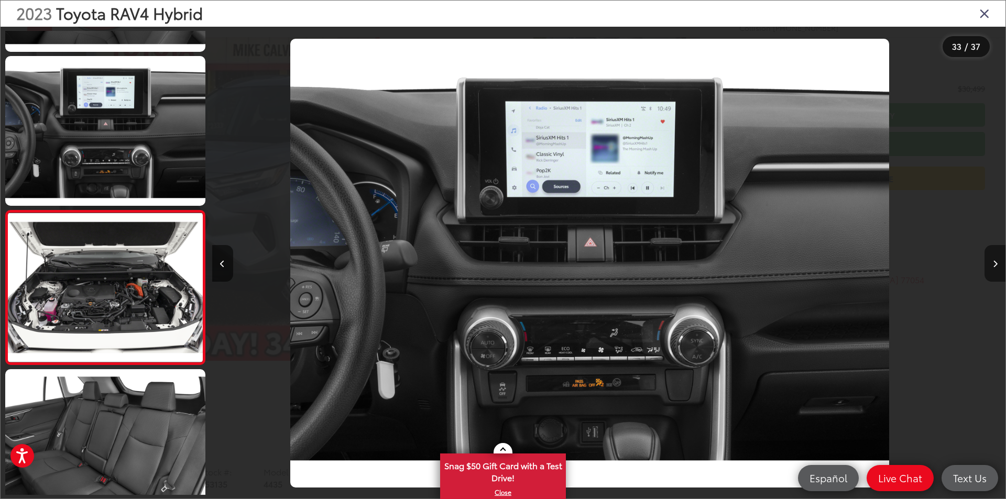
click at [995, 268] on button "Next image" at bounding box center [995, 263] width 21 height 37
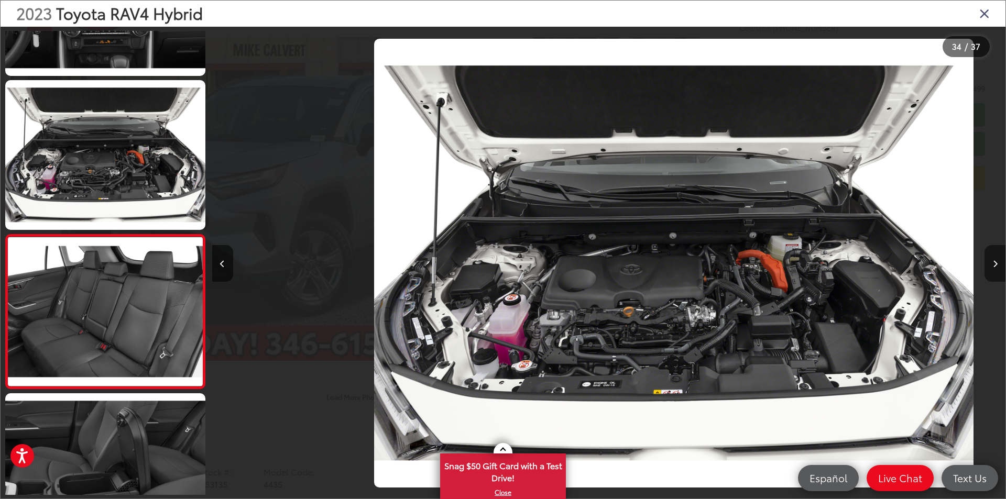
click at [995, 268] on button "Next image" at bounding box center [995, 263] width 21 height 37
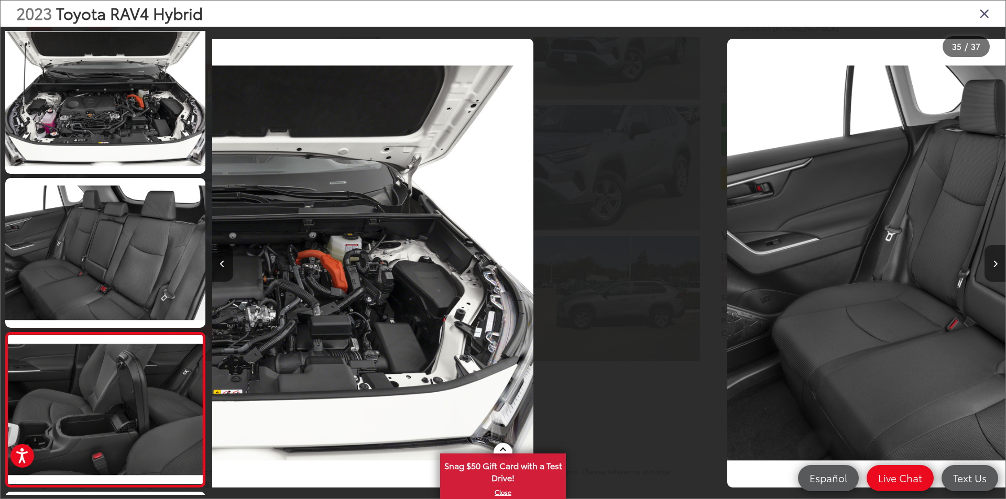
click at [995, 268] on button "Next image" at bounding box center [995, 263] width 21 height 37
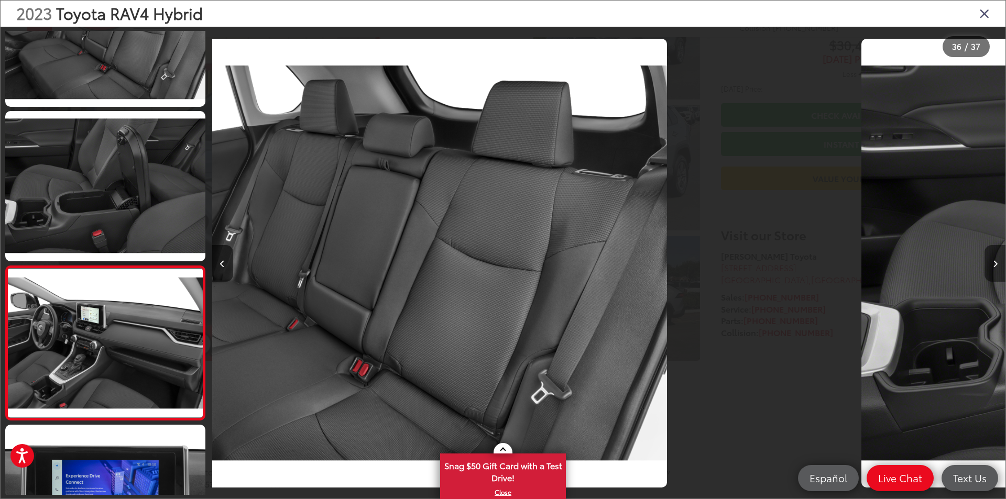
click at [995, 268] on button "Next image" at bounding box center [995, 263] width 21 height 37
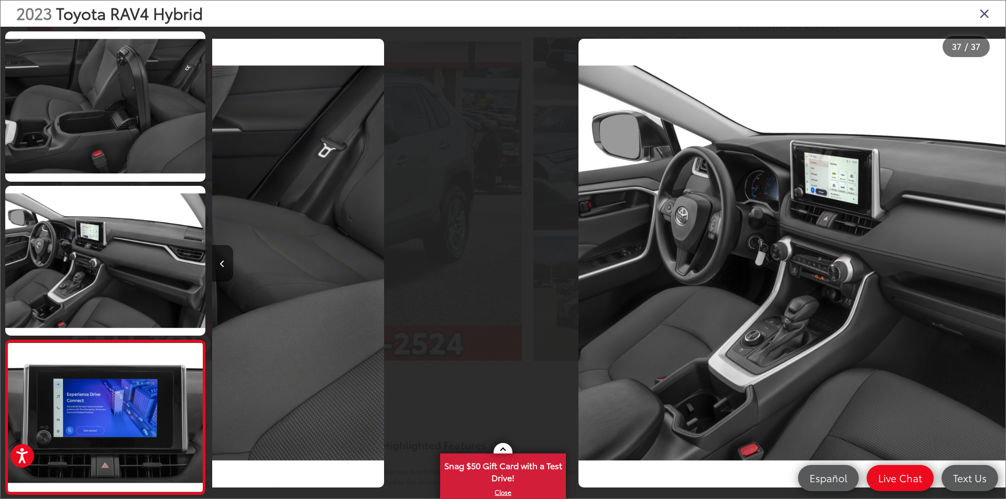
click at [995, 268] on div at bounding box center [906, 263] width 199 height 473
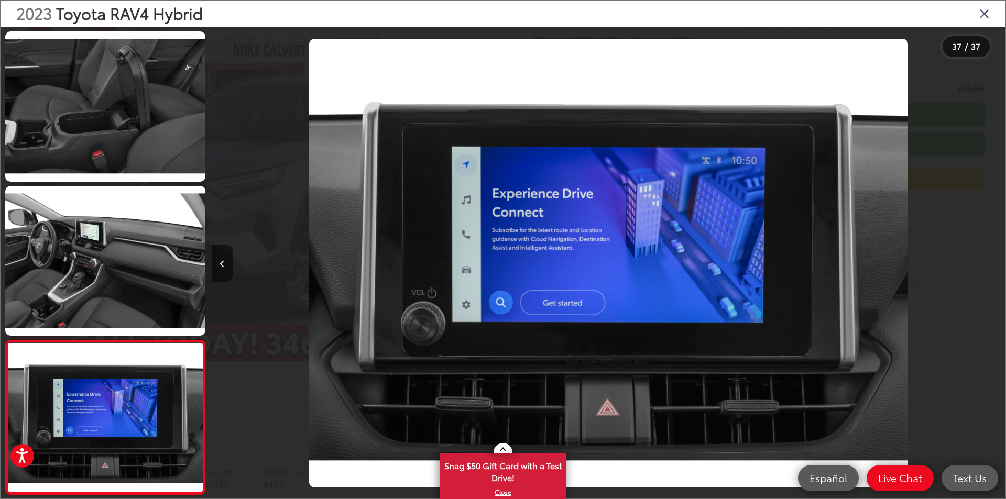
click at [984, 22] on div "2023 Toyota RAV4 Hybrid" at bounding box center [503, 14] width 1005 height 26
click at [986, 16] on icon "Close gallery" at bounding box center [984, 13] width 10 height 14
